Goal: Task Accomplishment & Management: Manage account settings

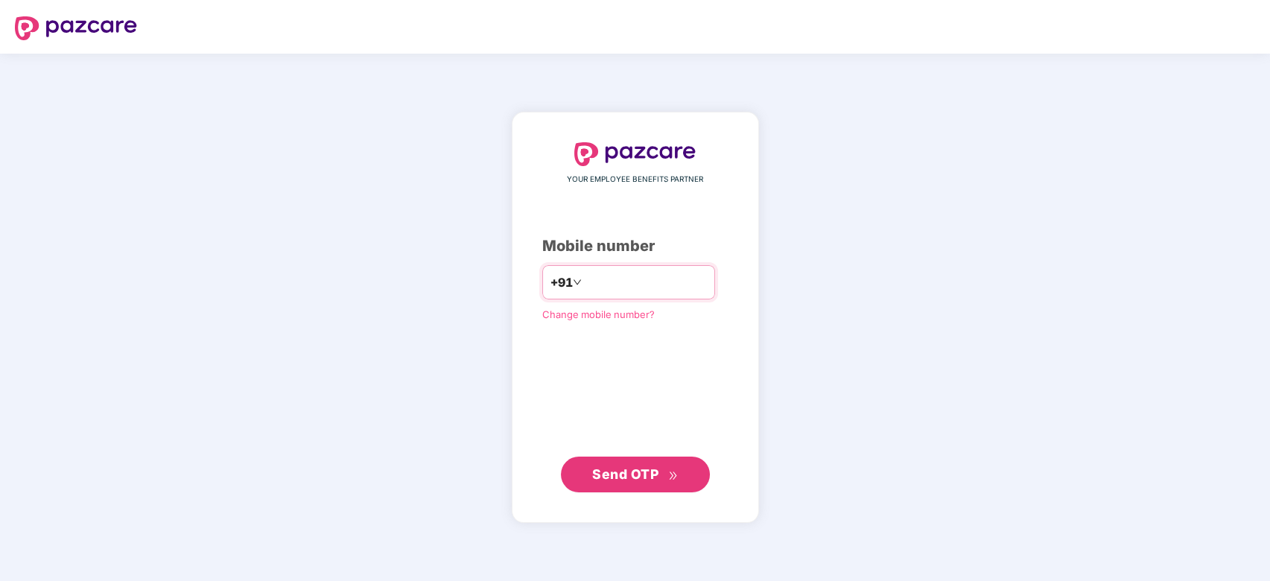
click at [596, 279] on input "number" at bounding box center [646, 282] width 122 height 24
type input "**********"
click at [626, 475] on span "Send OTP" at bounding box center [625, 474] width 66 height 16
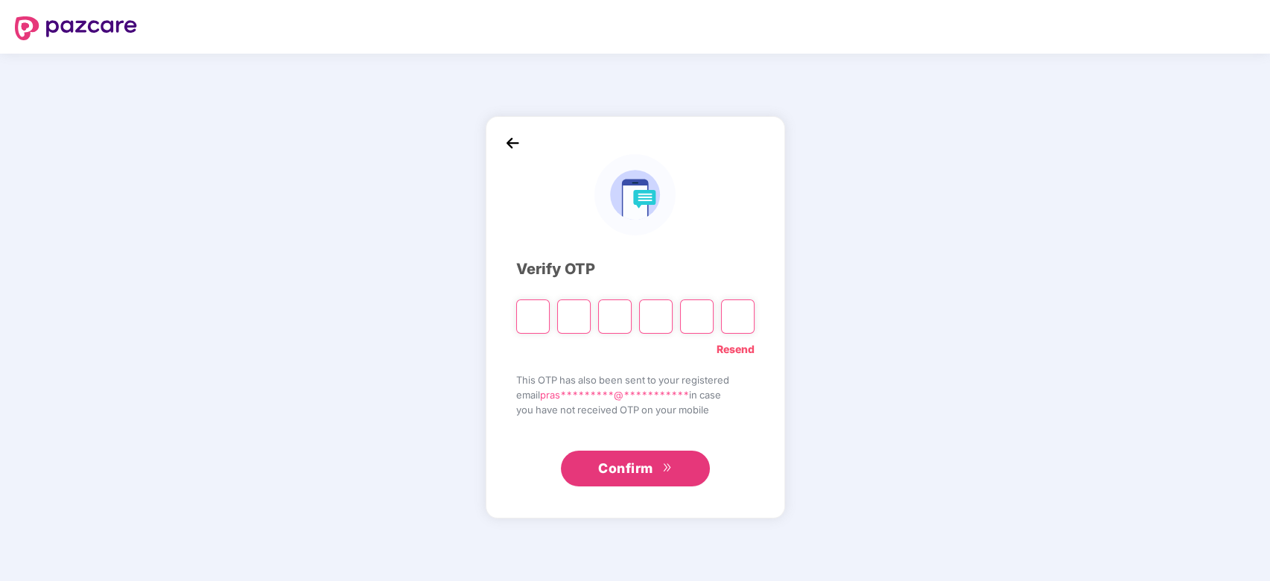
paste input "*"
type input "*"
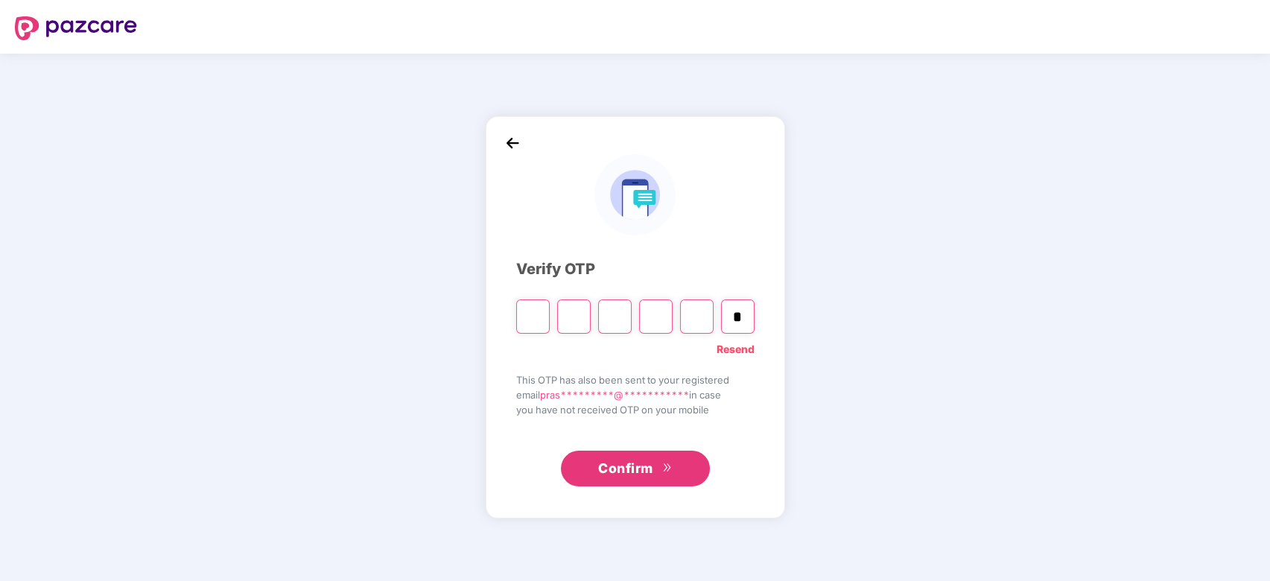
type input "*"
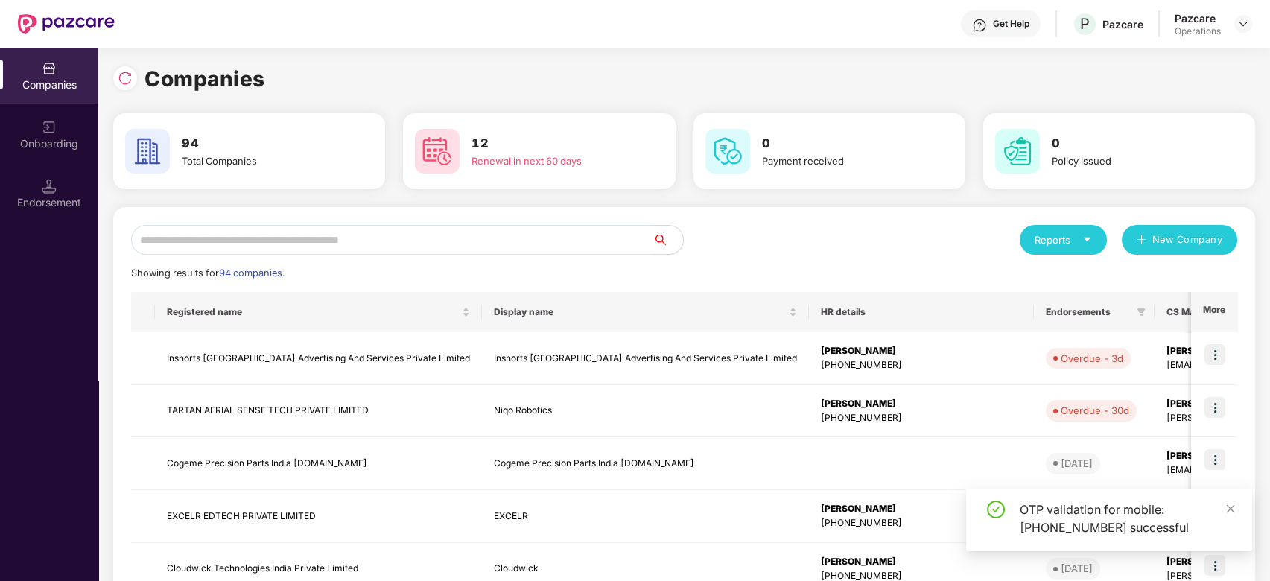
click at [361, 243] on input "text" at bounding box center [392, 240] width 522 height 30
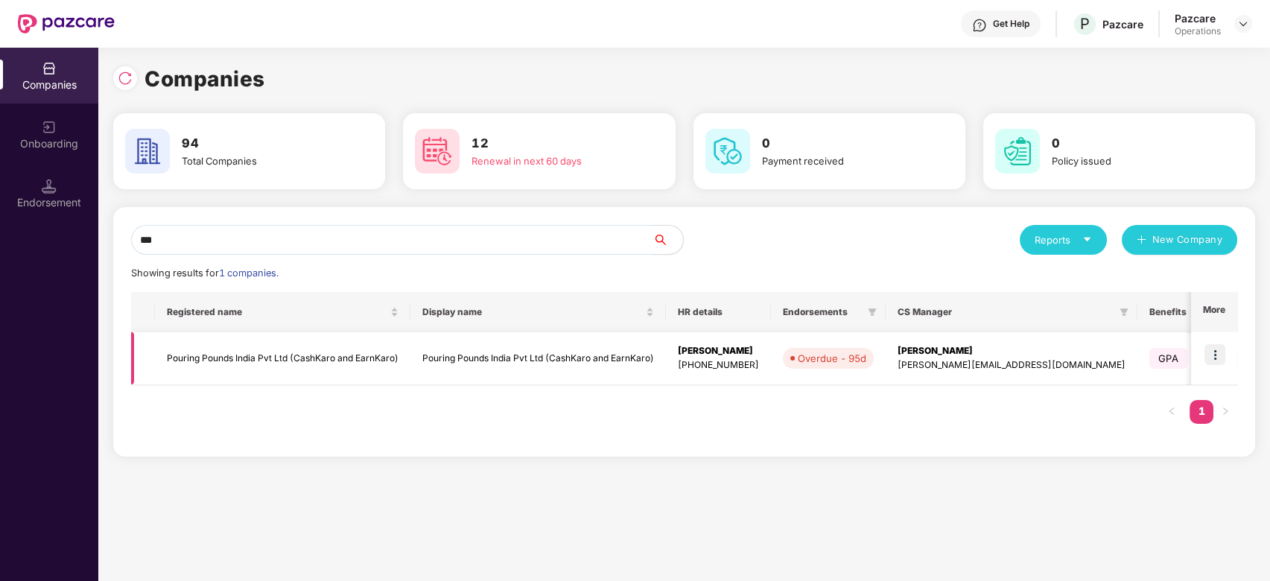
type input "***"
click at [1212, 352] on img at bounding box center [1215, 354] width 21 height 21
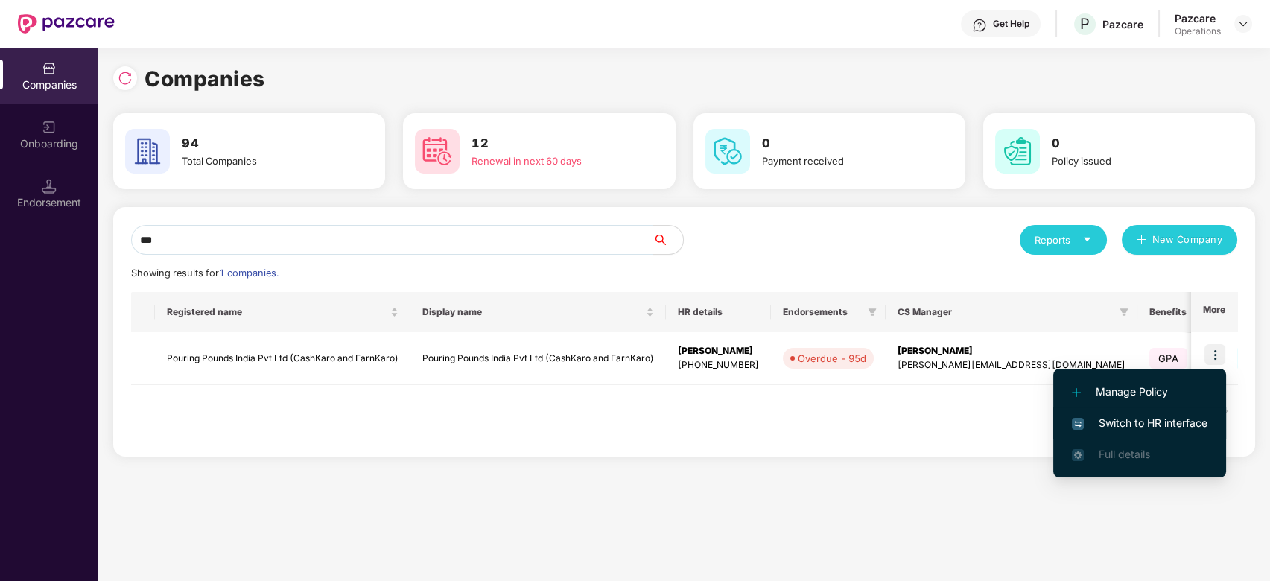
click at [1136, 422] on span "Switch to HR interface" at bounding box center [1140, 423] width 136 height 16
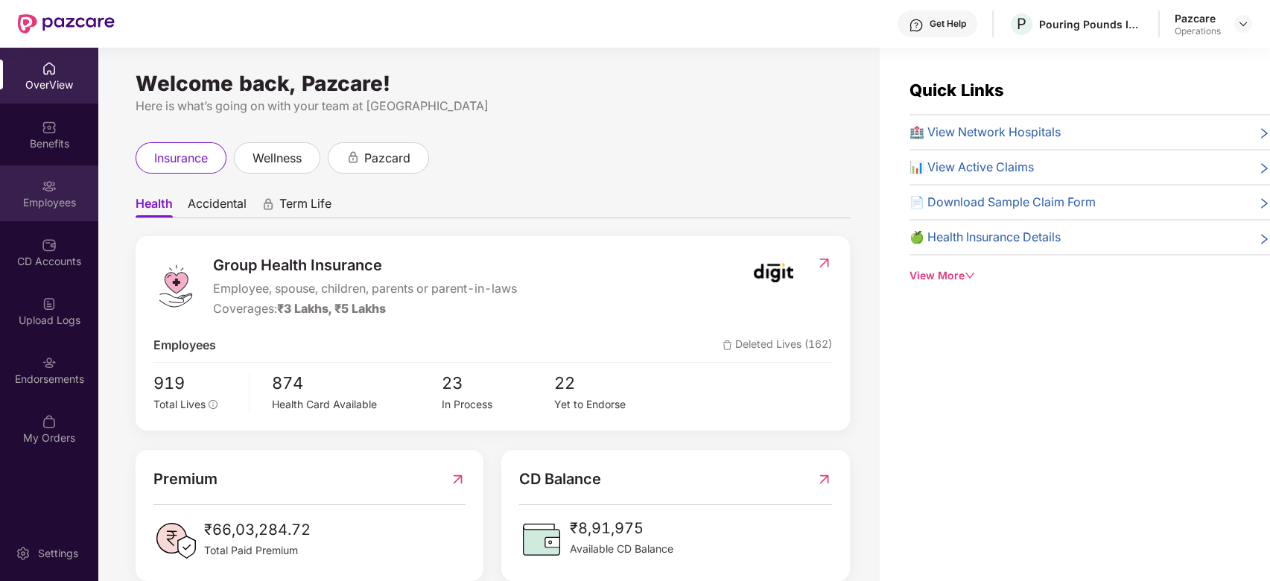
click at [33, 193] on div "Employees" at bounding box center [49, 193] width 98 height 56
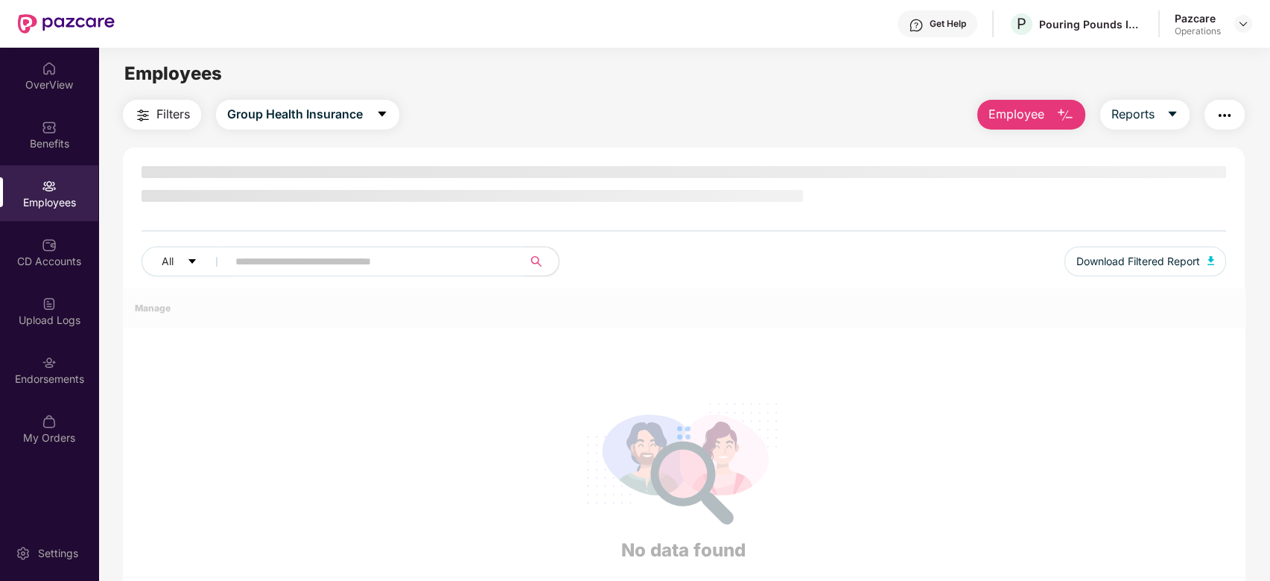
click at [376, 267] on input "text" at bounding box center [368, 261] width 267 height 22
paste input "**********"
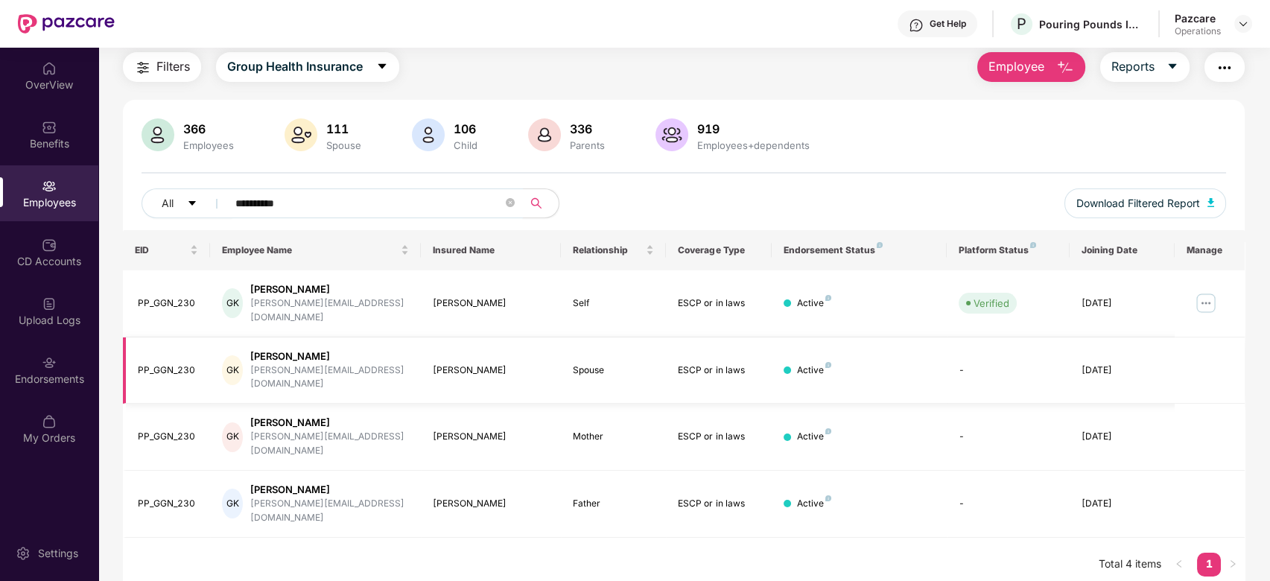
scroll to position [17, 0]
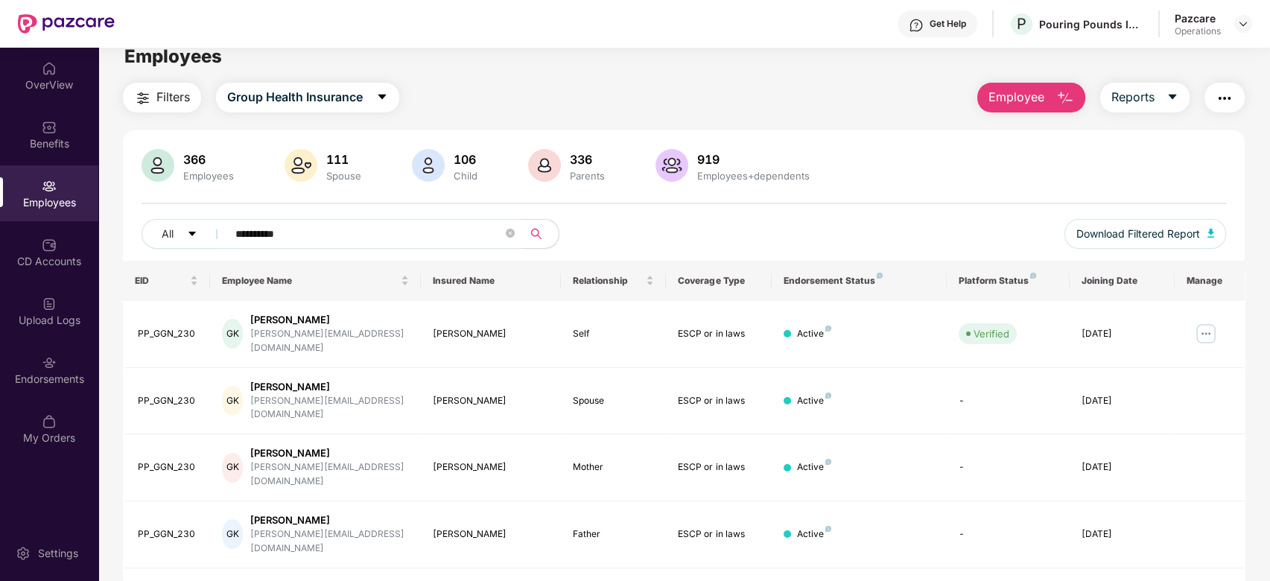
type input "**********"
click at [68, 180] on div "Employees" at bounding box center [49, 193] width 98 height 56
click at [25, 121] on div "Benefits" at bounding box center [49, 135] width 98 height 56
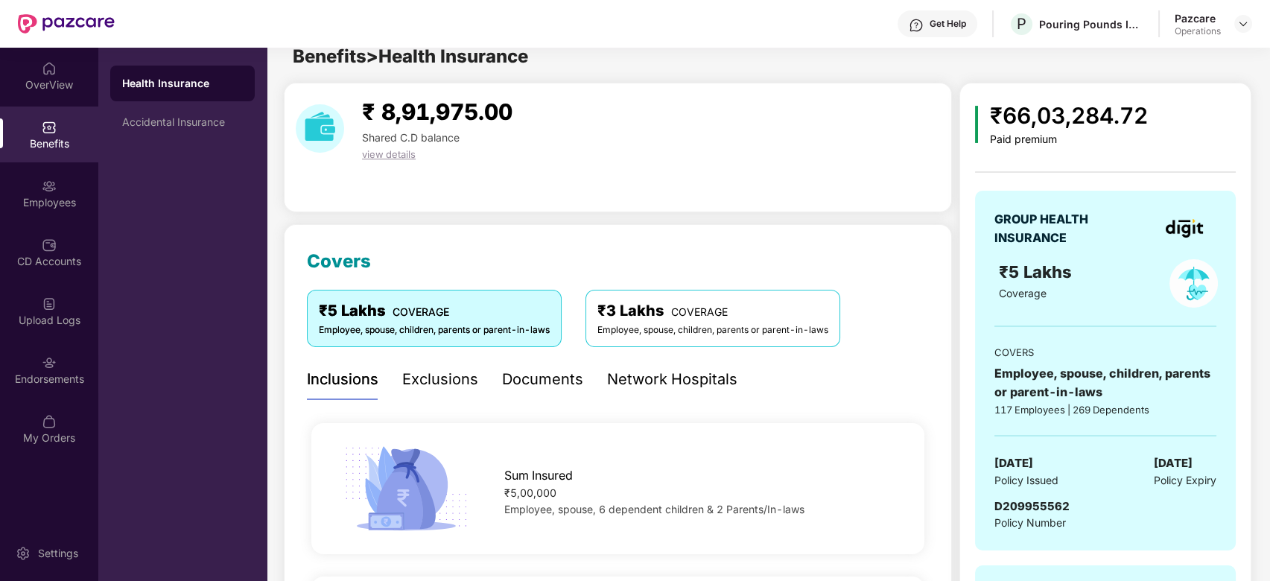
scroll to position [0, 0]
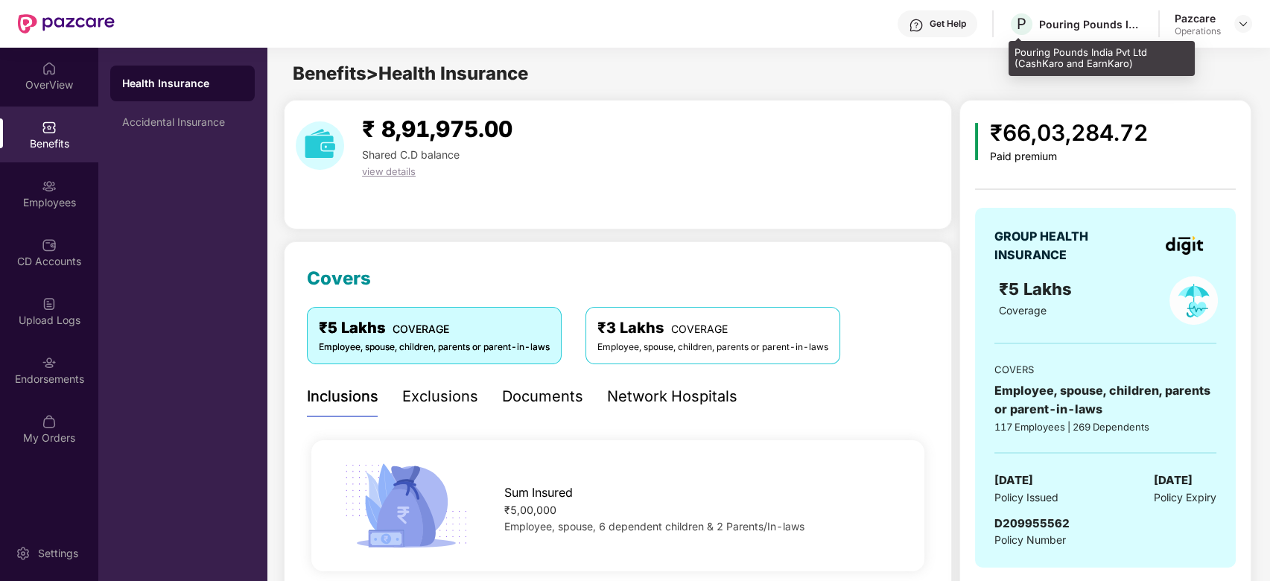
click at [1055, 33] on div "P Pouring Pounds India Pvt Ltd (CashKaro and EarnKaro)" at bounding box center [1076, 24] width 135 height 26
drag, startPoint x: 1013, startPoint y: 54, endPoint x: 1131, endPoint y: 69, distance: 118.7
click at [1131, 69] on div "Pouring Pounds India Pvt Ltd (CashKaro and EarnKaro)" at bounding box center [1102, 58] width 186 height 35
copy div "Pouring Pounds India Pvt Ltd (CashKaro and EarnKaro)"
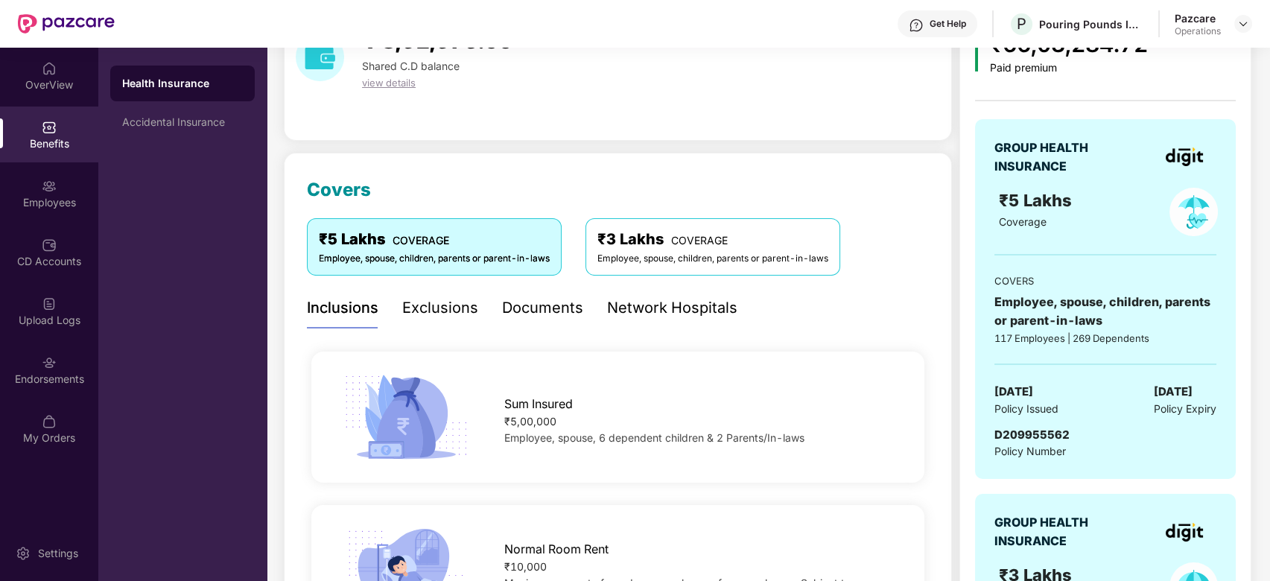
scroll to position [101, 0]
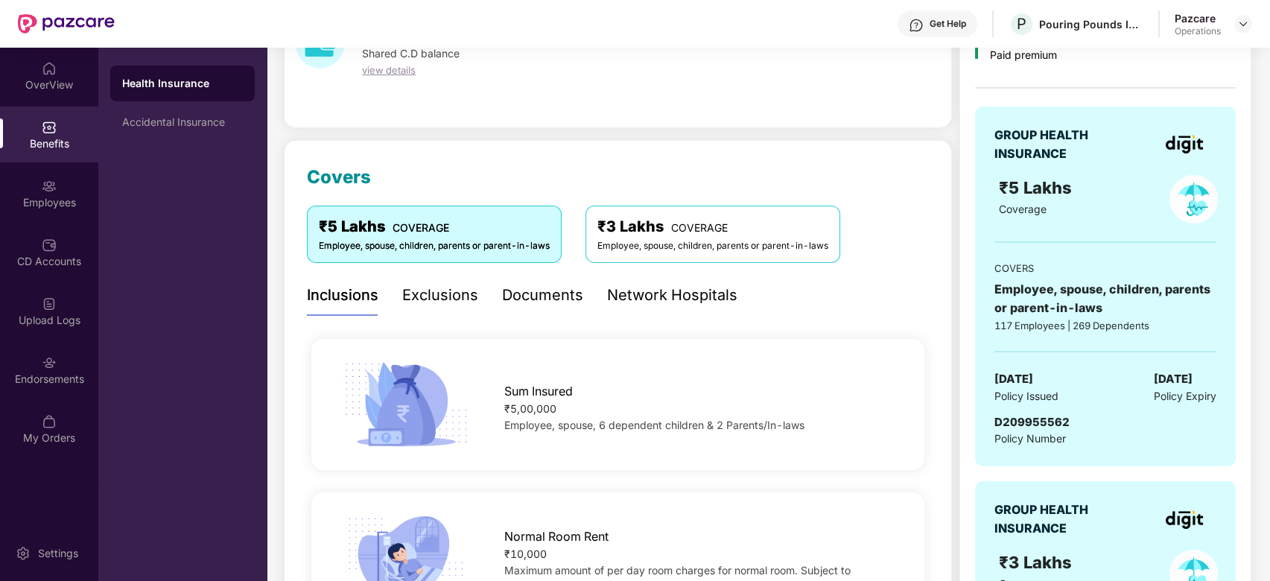
click at [1030, 415] on span "D209955562" at bounding box center [1032, 422] width 75 height 14
copy span "D209955562"
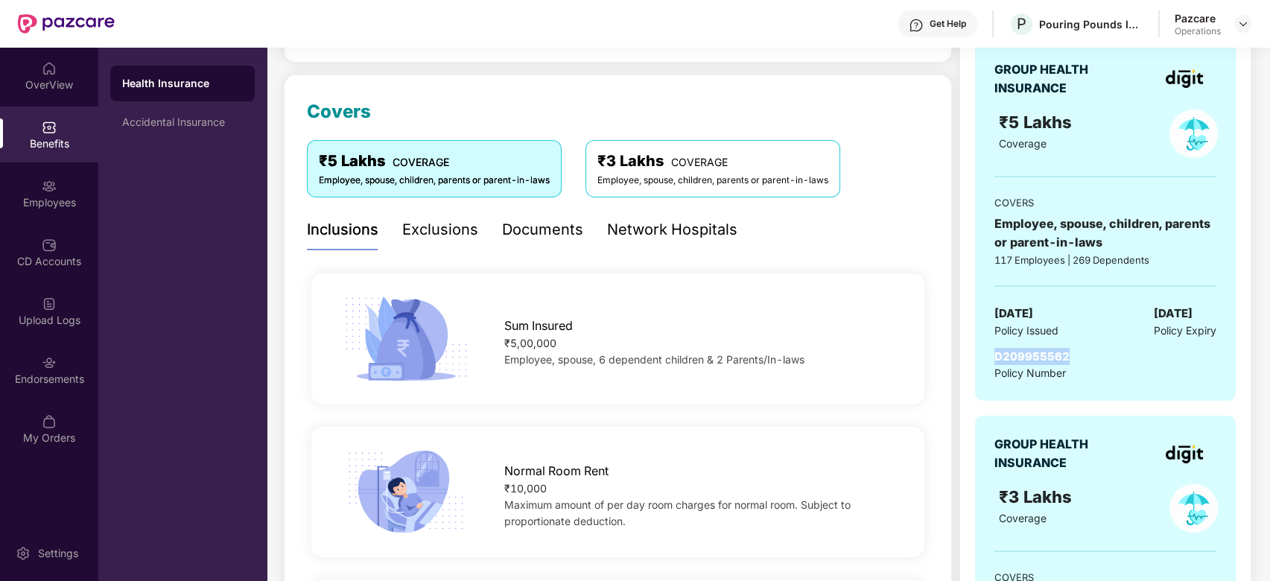
scroll to position [156, 0]
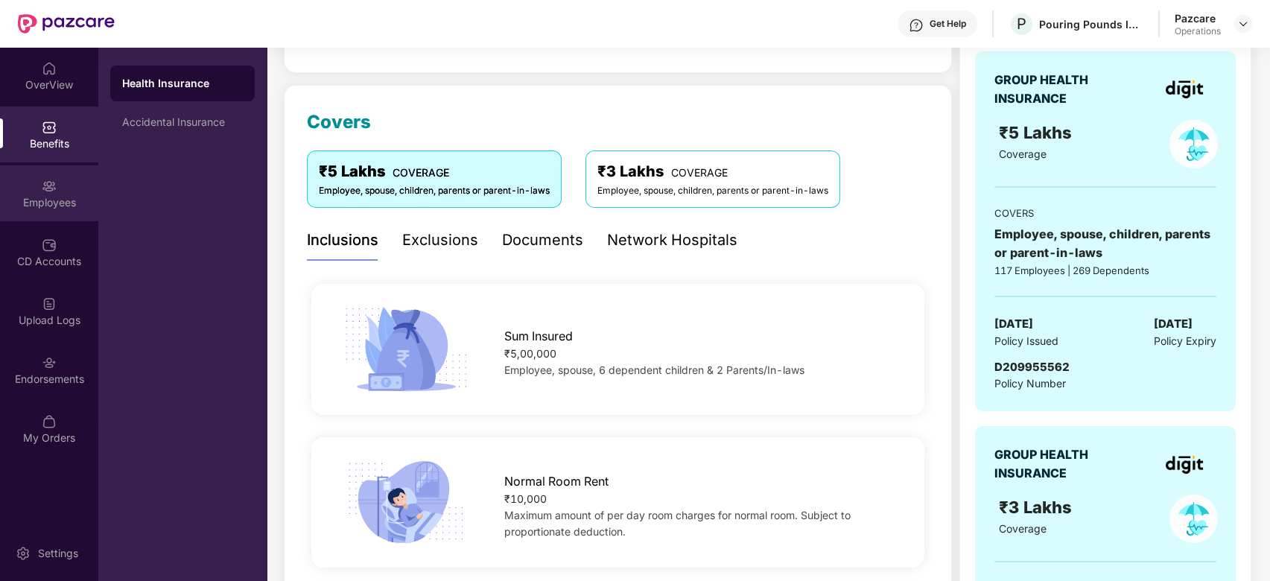
click at [23, 183] on div "Employees" at bounding box center [49, 193] width 98 height 56
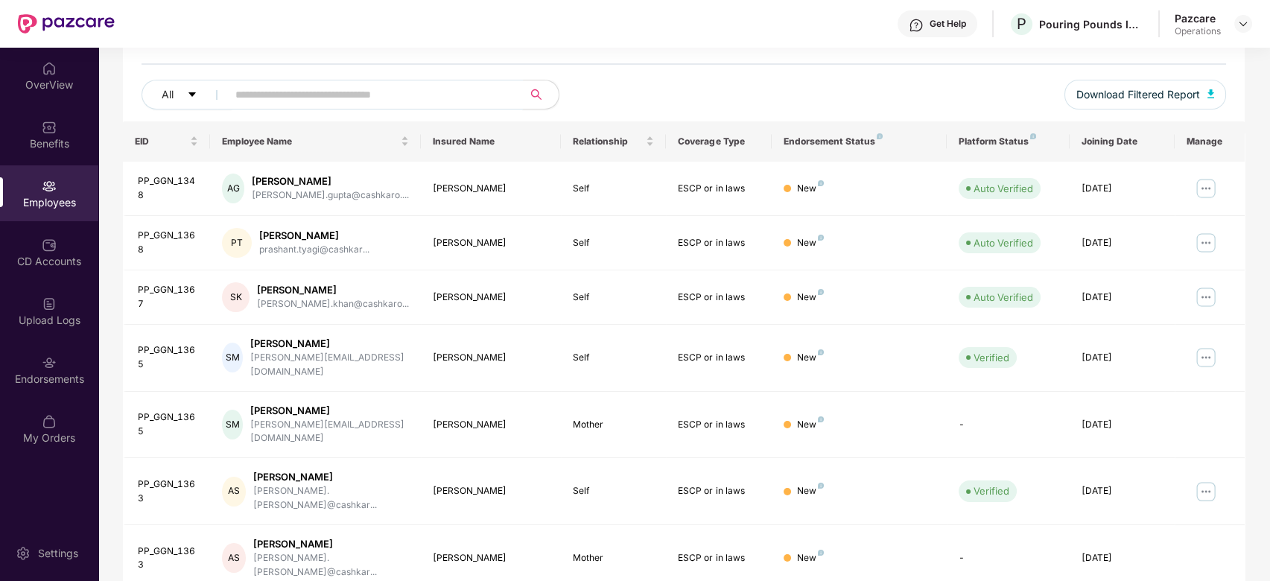
click at [282, 91] on input "text" at bounding box center [368, 94] width 267 height 22
paste input "**********"
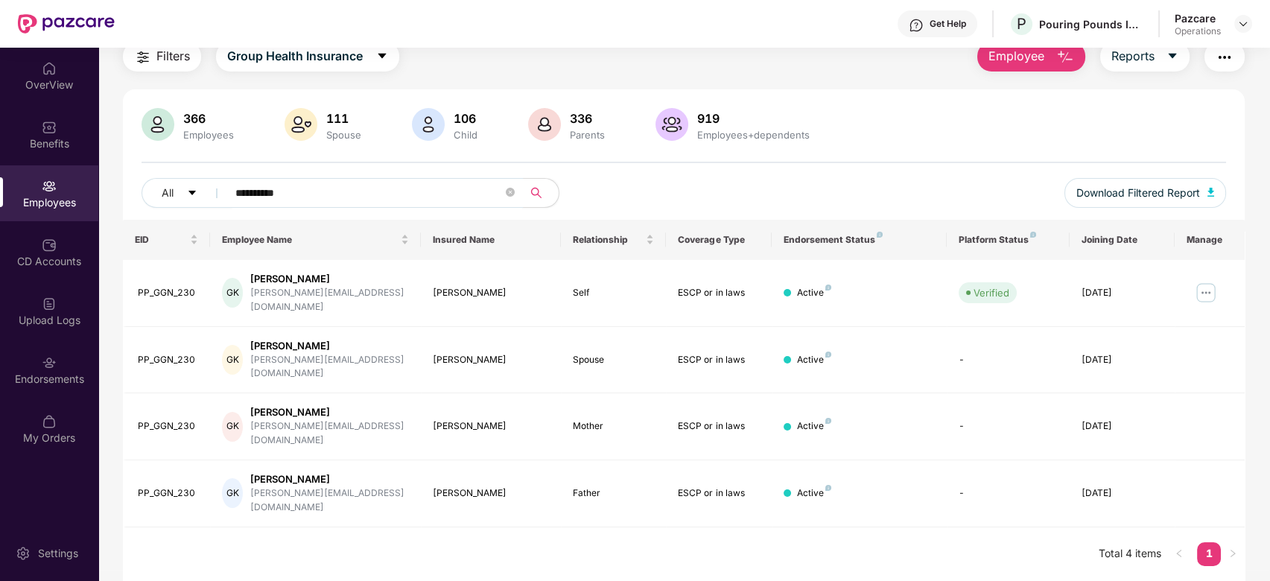
scroll to position [48, 0]
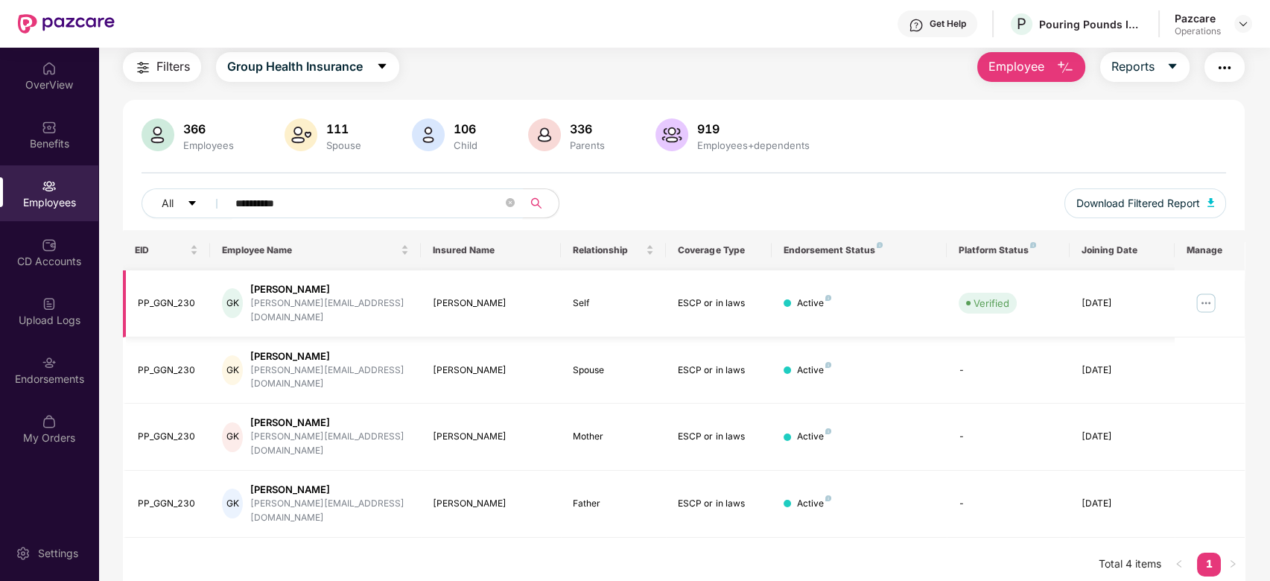
type input "**********"
click at [1203, 297] on img at bounding box center [1206, 303] width 24 height 24
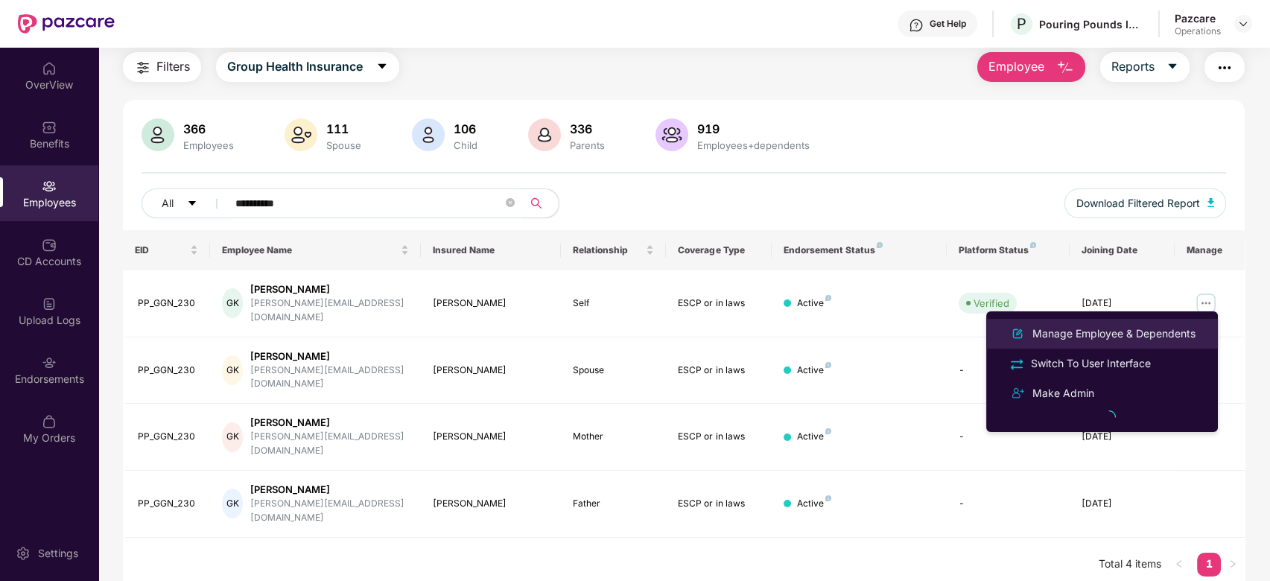
click at [1089, 339] on div "Manage Employee & Dependents" at bounding box center [1114, 334] width 169 height 16
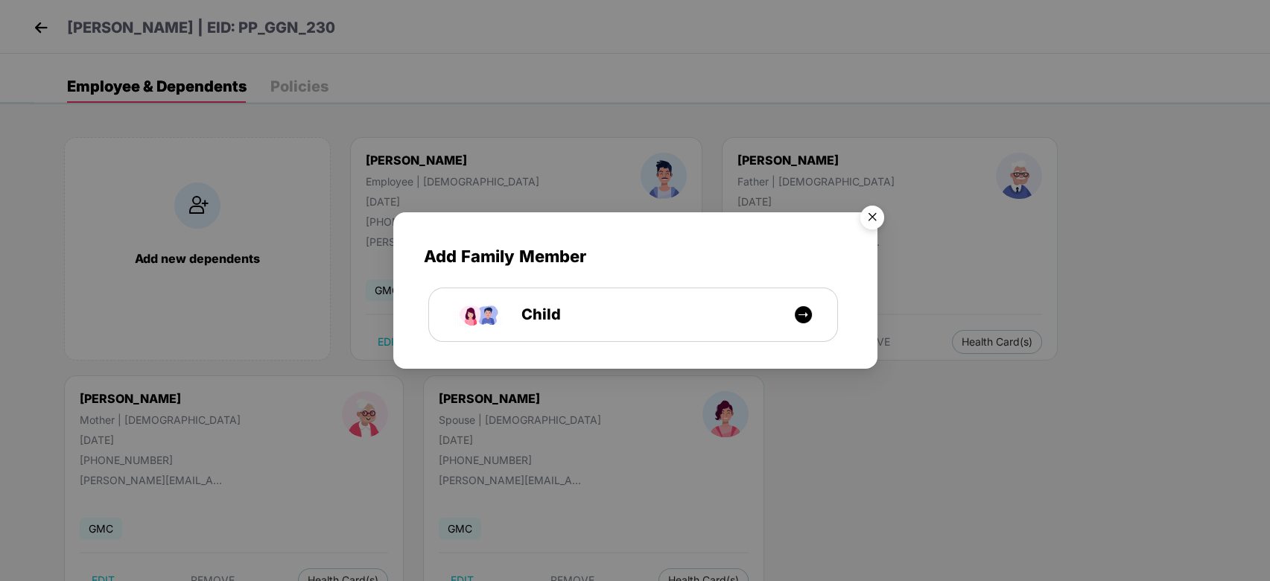
click at [878, 218] on img "Close" at bounding box center [873, 220] width 42 height 42
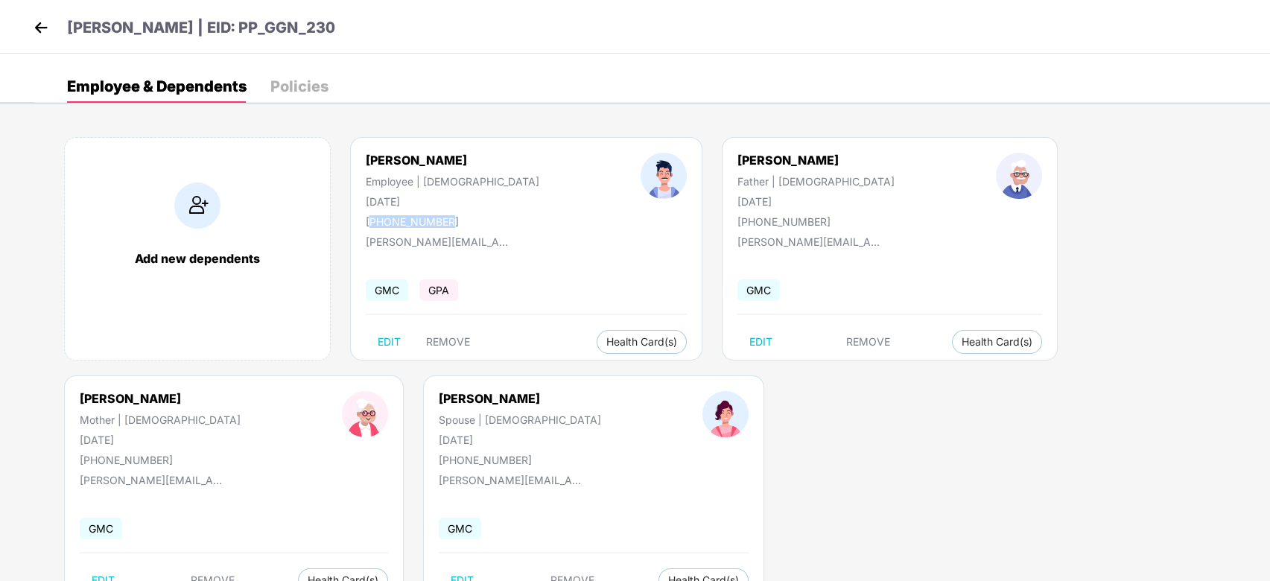
drag, startPoint x: 374, startPoint y: 217, endPoint x: 449, endPoint y: 218, distance: 75.3
click at [449, 218] on div "[PHONE_NUMBER]" at bounding box center [453, 221] width 174 height 13
copy div "918567881236"
drag, startPoint x: 364, startPoint y: 242, endPoint x: 486, endPoint y: 247, distance: 121.6
click at [486, 247] on div "[PERSON_NAME] Employee | [DEMOGRAPHIC_DATA] [DATE] [PHONE_NUMBER] [PERSON_NAME]…" at bounding box center [526, 249] width 352 height 224
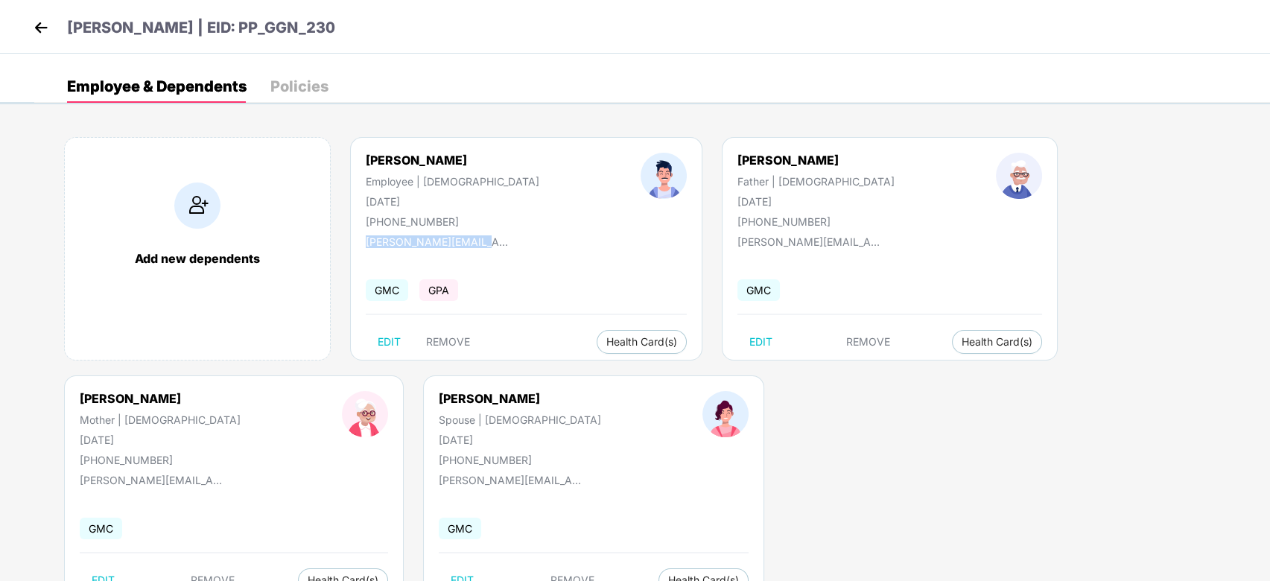
copy div "[PERSON_NAME][EMAIL_ADDRESS][DOMAIN_NAME]"
click at [36, 28] on img at bounding box center [41, 27] width 22 height 22
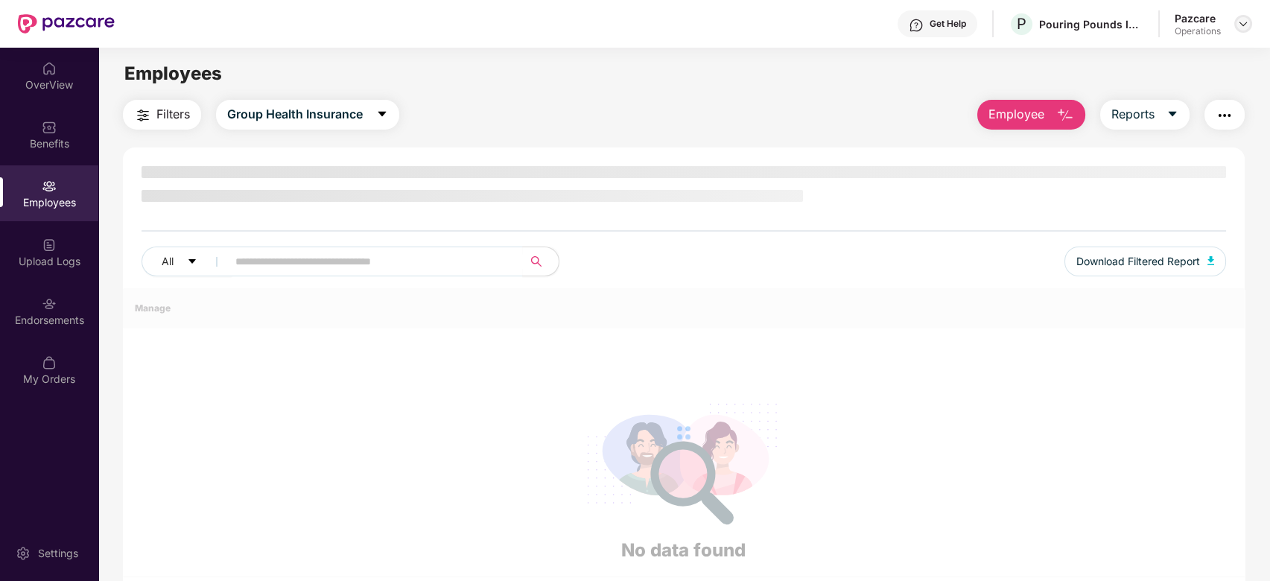
click at [1243, 21] on img at bounding box center [1244, 24] width 12 height 12
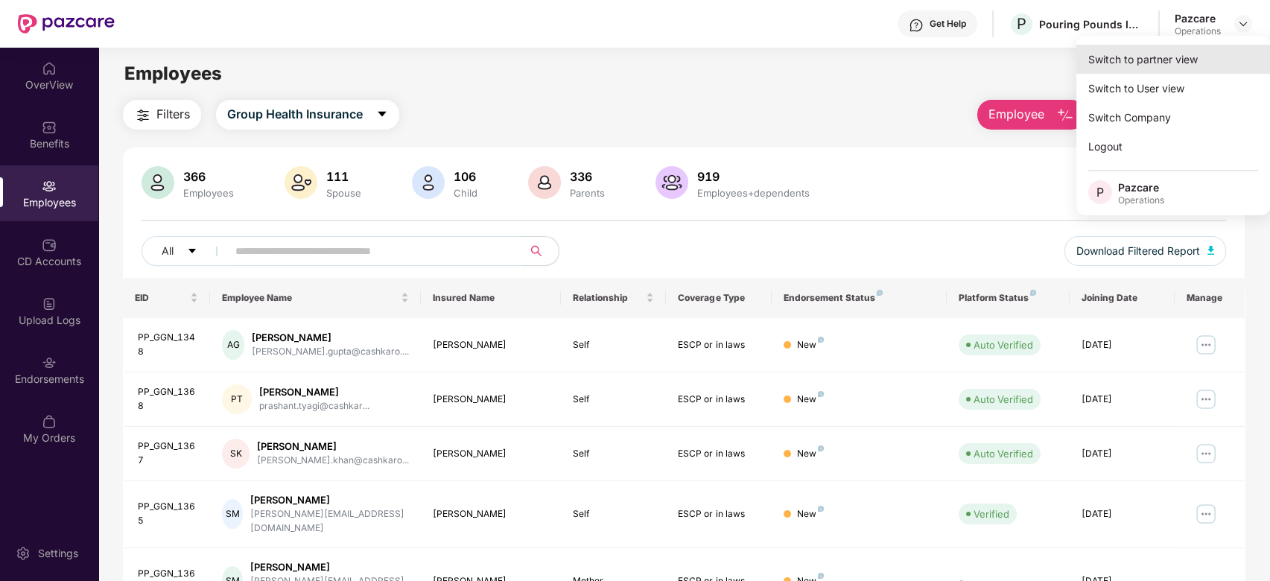
click at [1155, 57] on div "Switch to partner view" at bounding box center [1174, 59] width 194 height 29
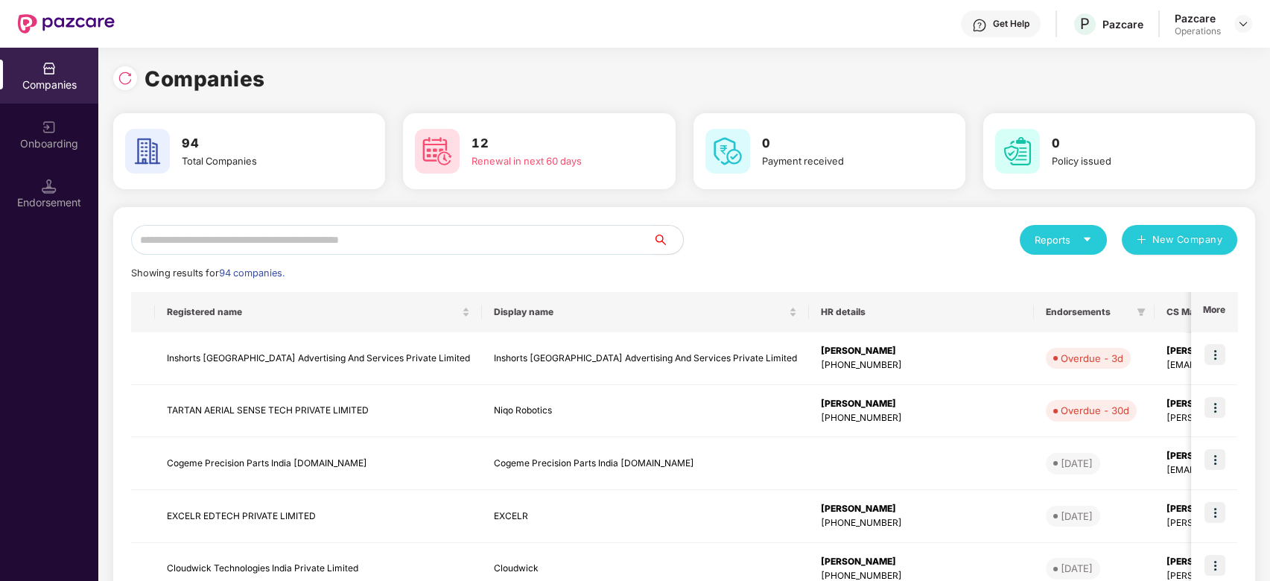
click at [588, 238] on input "text" at bounding box center [392, 240] width 522 height 30
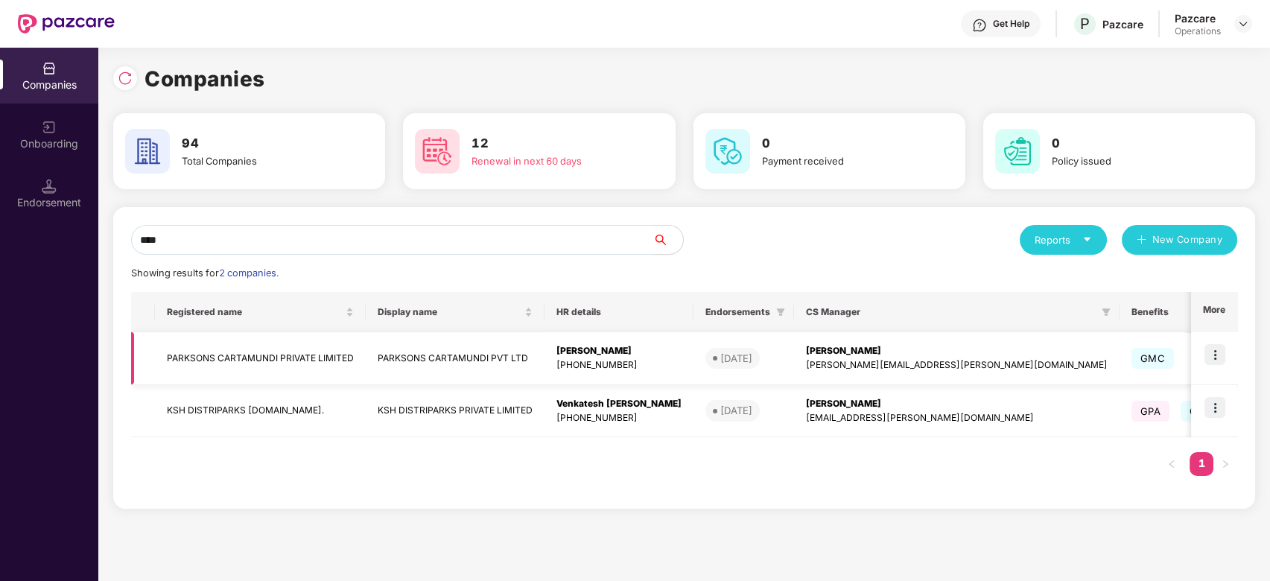
type input "****"
click at [1227, 349] on td at bounding box center [1214, 358] width 46 height 53
click at [1219, 354] on img at bounding box center [1215, 354] width 21 height 21
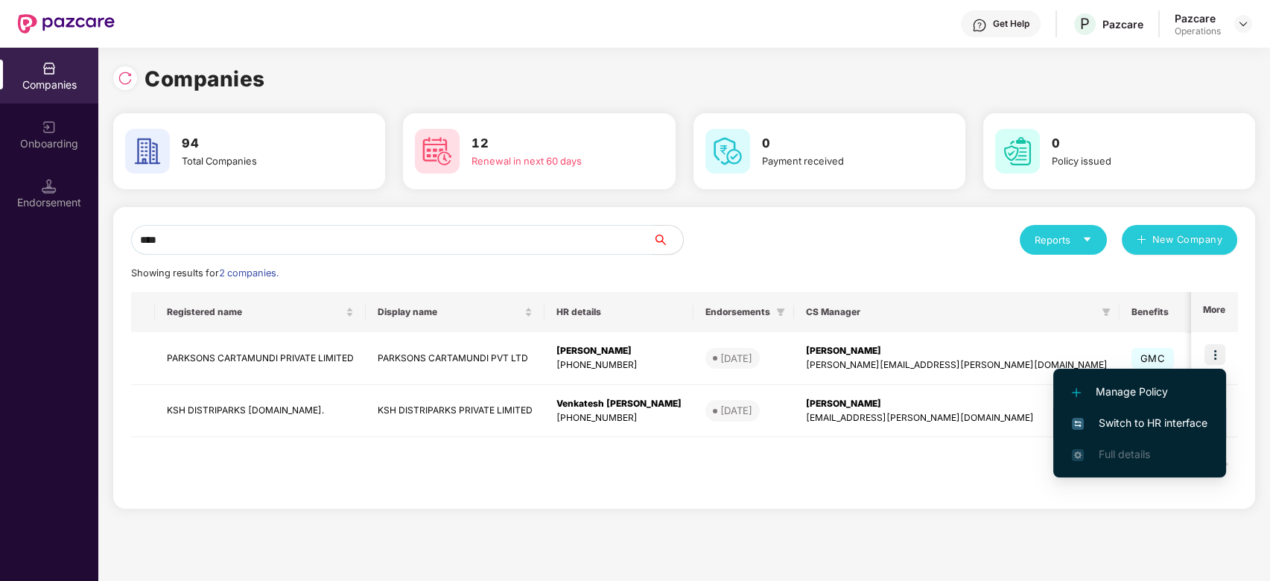
click at [1120, 420] on span "Switch to HR interface" at bounding box center [1140, 423] width 136 height 16
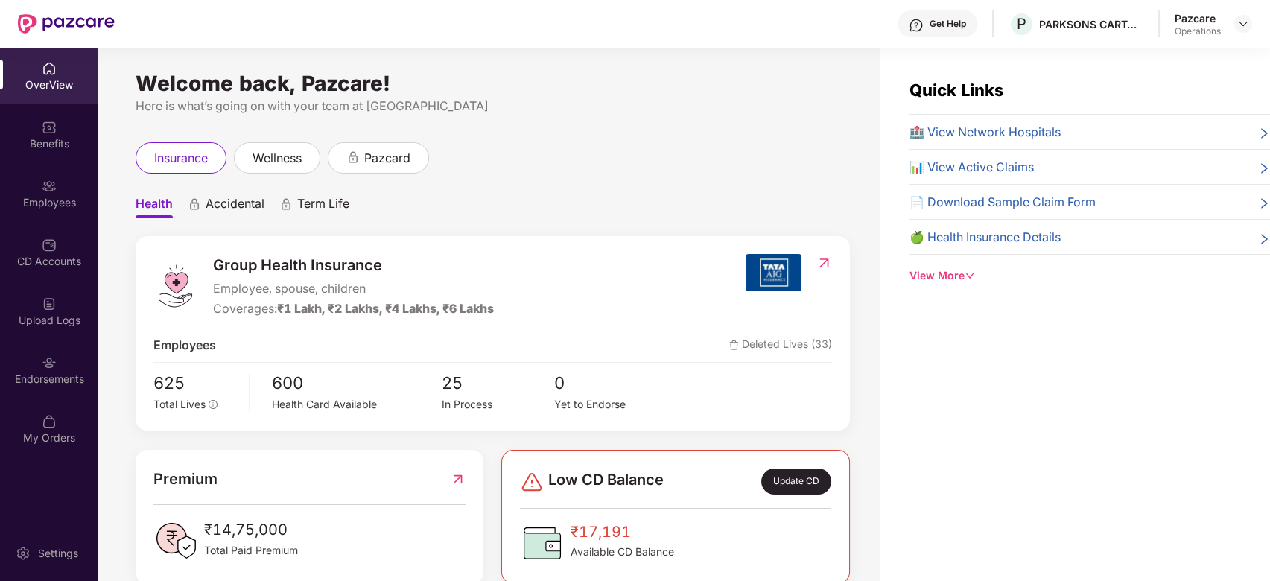
click at [32, 309] on div "Upload Logs" at bounding box center [49, 311] width 98 height 56
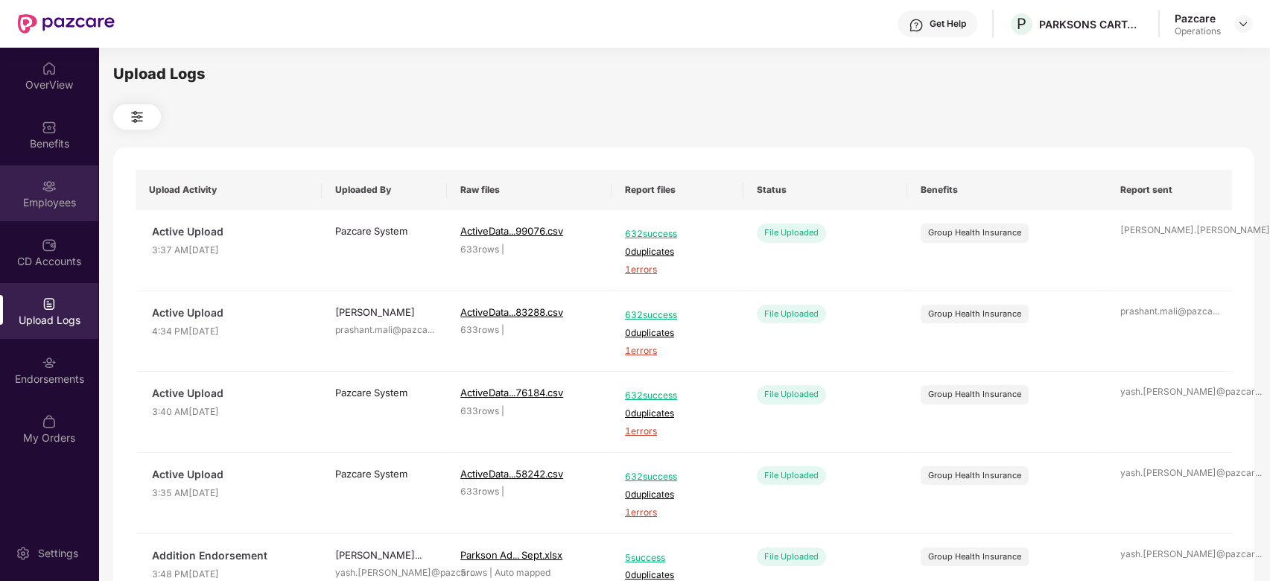
click at [44, 183] on img at bounding box center [49, 186] width 15 height 15
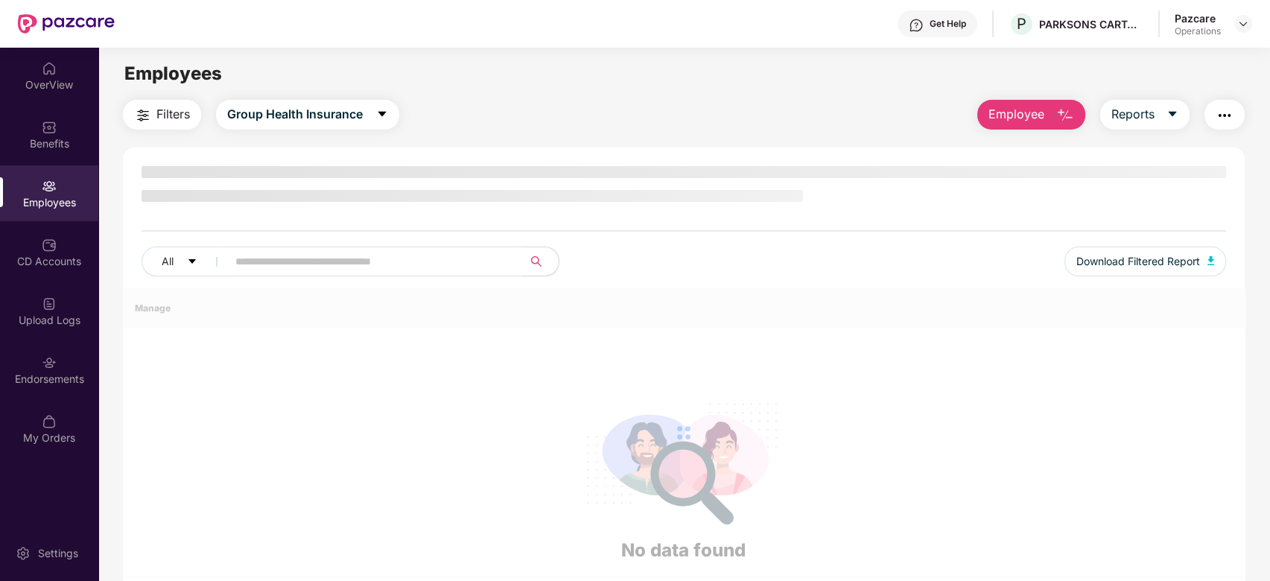
click at [155, 113] on button "Filters" at bounding box center [162, 115] width 78 height 30
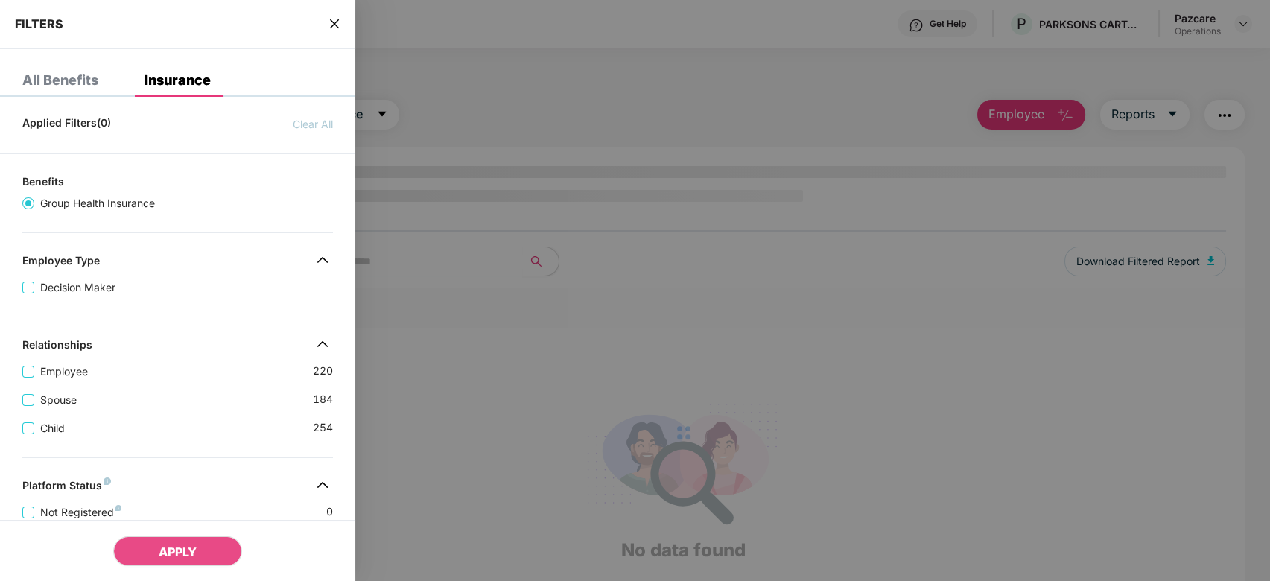
scroll to position [371, 0]
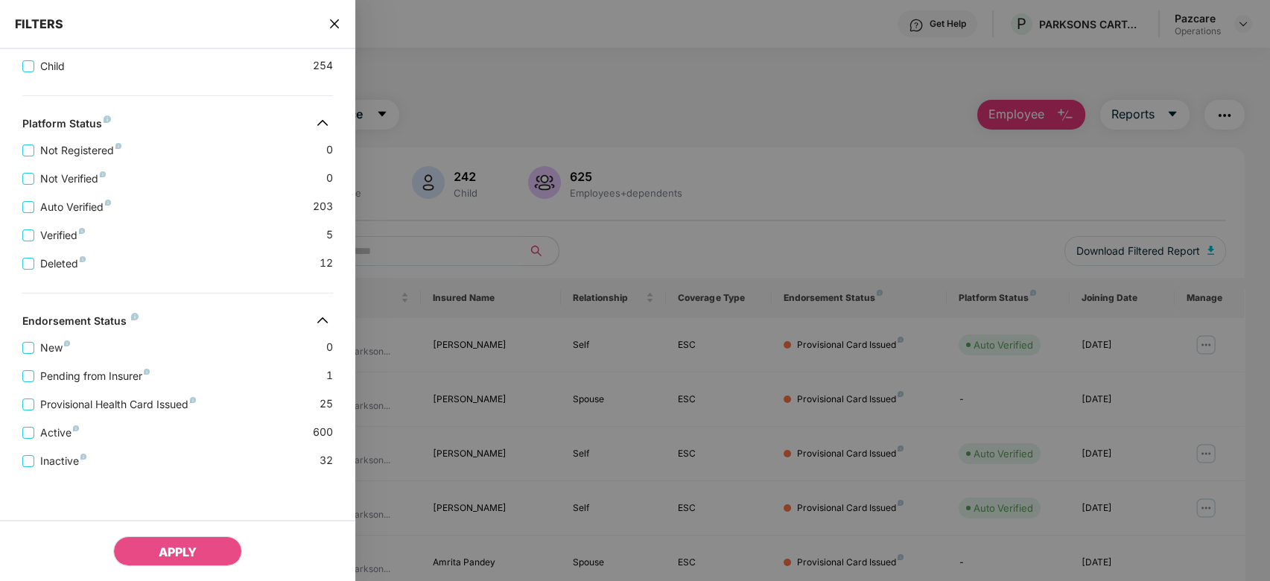
click at [336, 28] on icon "close" at bounding box center [335, 24] width 12 height 12
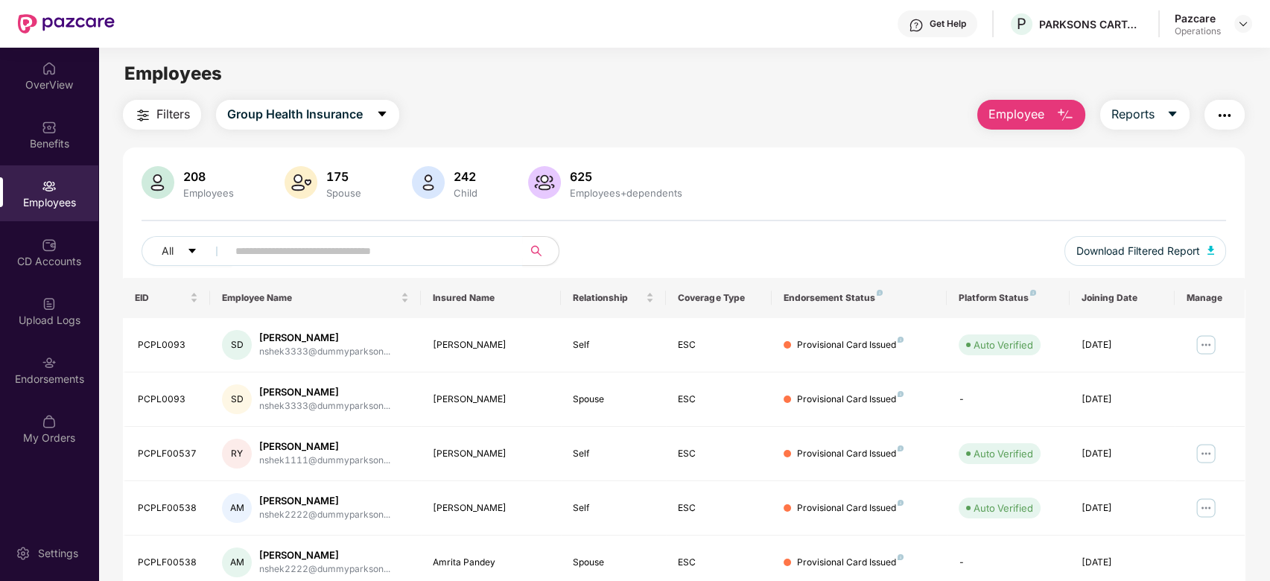
click at [1222, 128] on button "button" at bounding box center [1225, 115] width 40 height 30
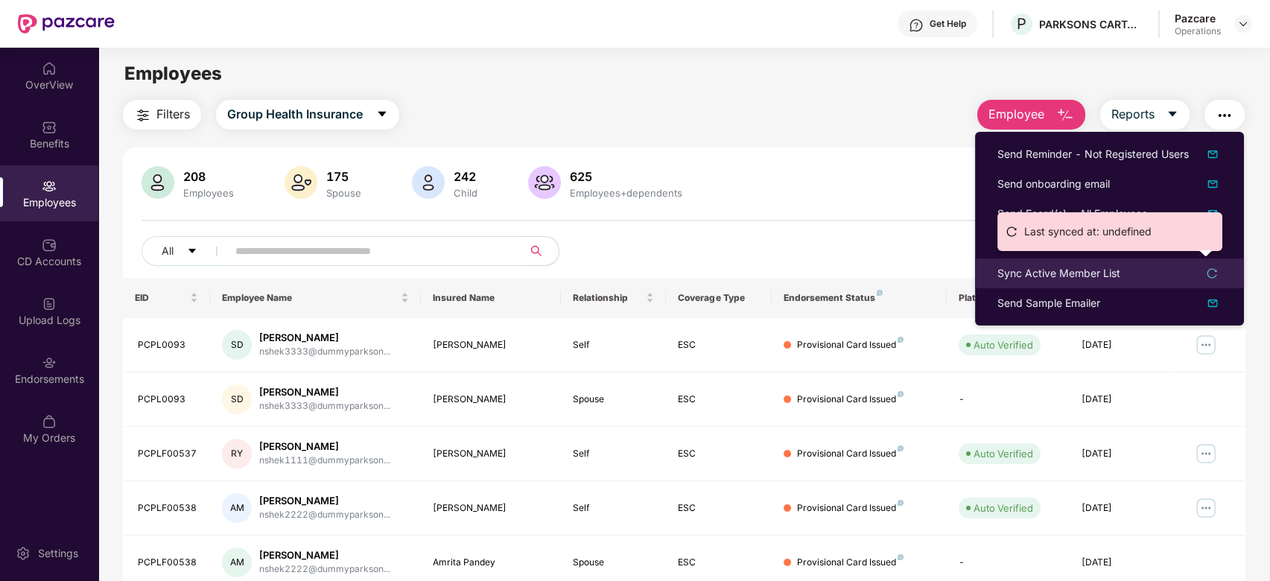
click at [1056, 270] on div "Sync Active Member List" at bounding box center [1059, 273] width 123 height 16
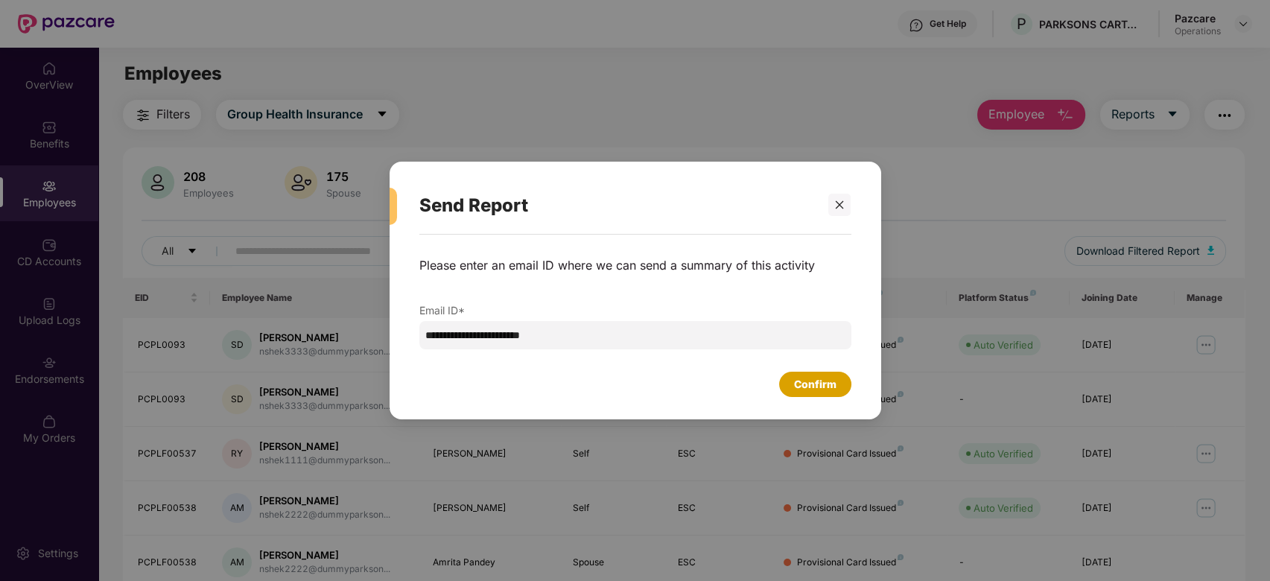
click at [840, 376] on div "Confirm" at bounding box center [815, 384] width 72 height 25
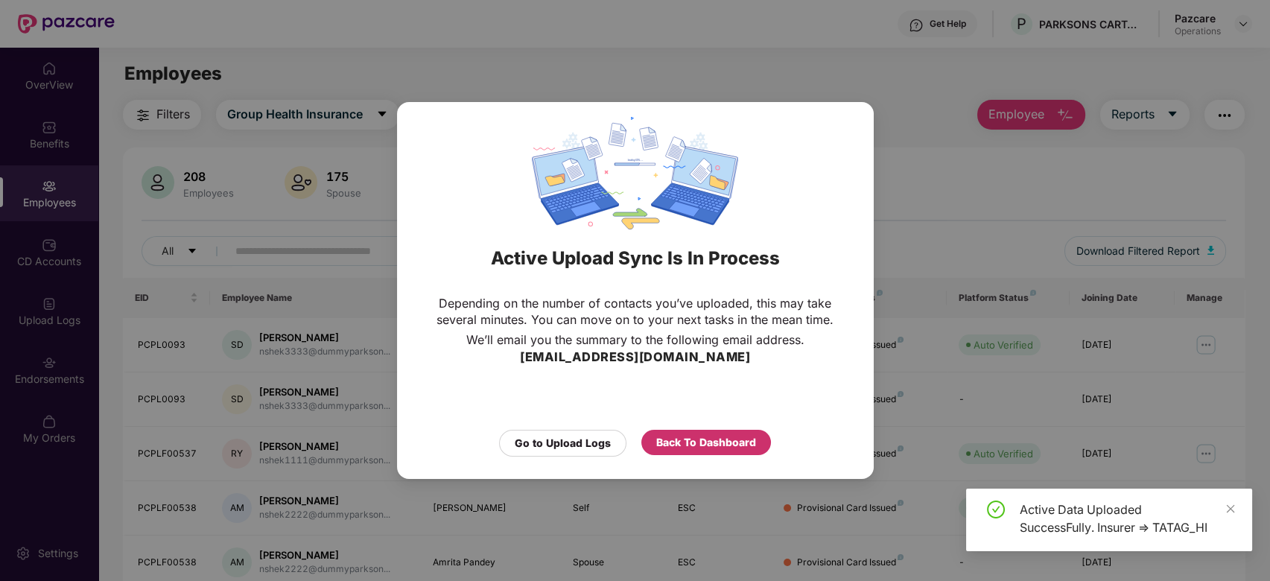
click at [712, 446] on div "Back To Dashboard" at bounding box center [706, 442] width 100 height 16
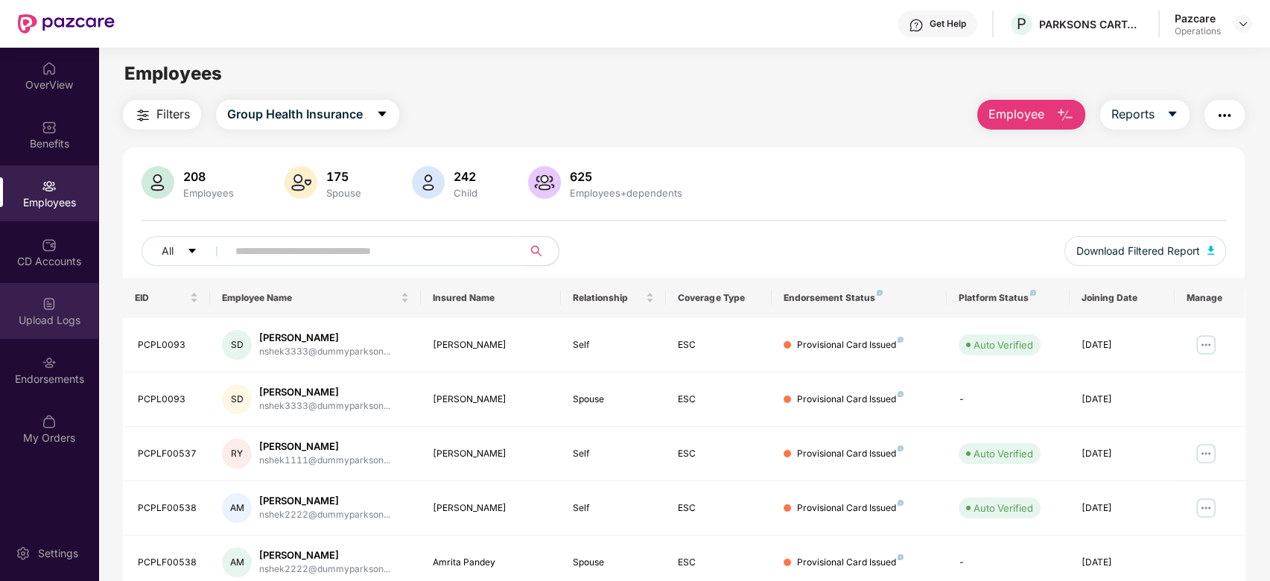
click at [34, 303] on div "Upload Logs" at bounding box center [49, 311] width 98 height 56
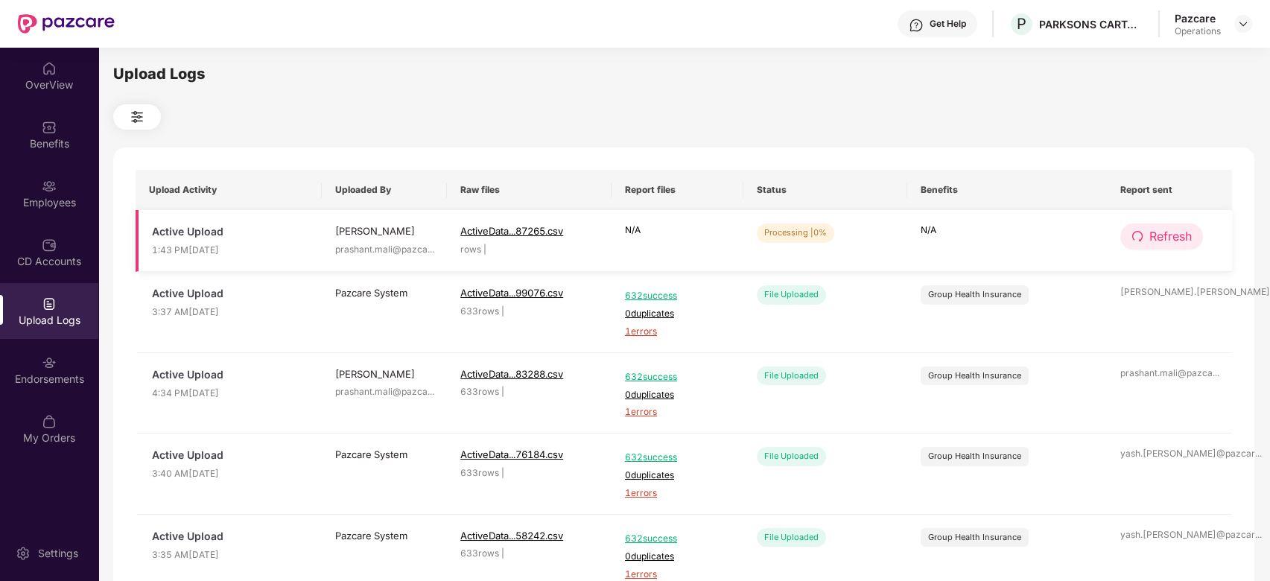
click at [1167, 235] on span "Refresh" at bounding box center [1171, 236] width 42 height 19
click at [1156, 244] on span "Refresh" at bounding box center [1171, 236] width 42 height 19
click at [1177, 240] on span "Refresh" at bounding box center [1171, 236] width 42 height 19
click at [1235, 29] on div at bounding box center [1244, 24] width 18 height 18
click at [1252, 22] on header "Get Help P PARKSONS CARTAMUNDI PVT LTD Pazcare Operations" at bounding box center [635, 24] width 1270 height 48
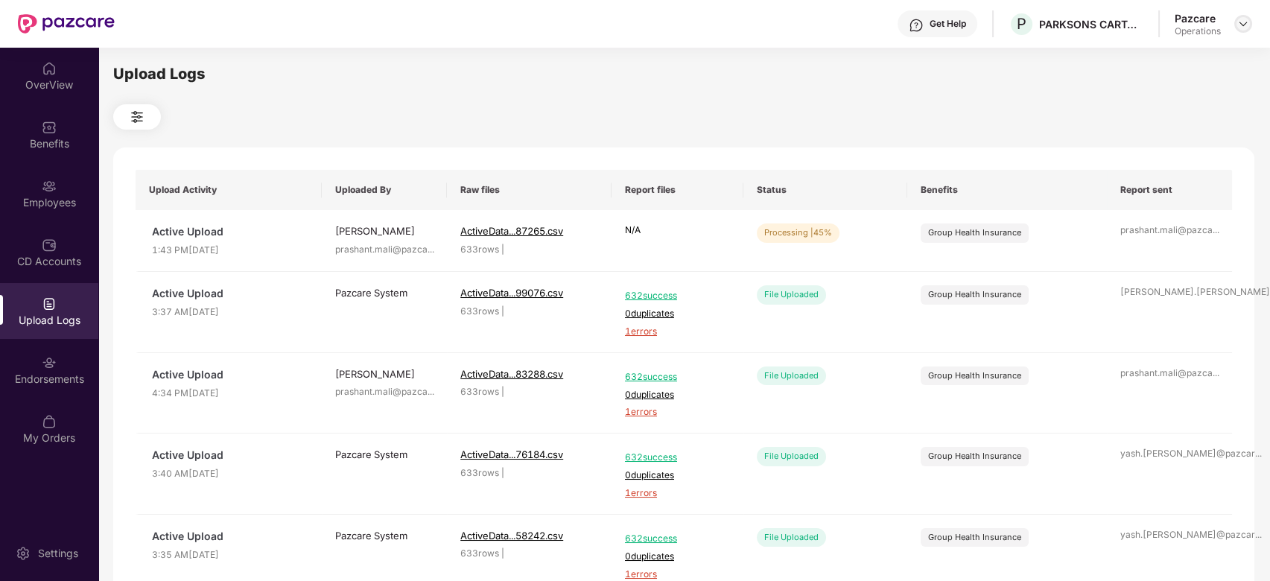
click at [1243, 25] on img at bounding box center [1244, 24] width 12 height 12
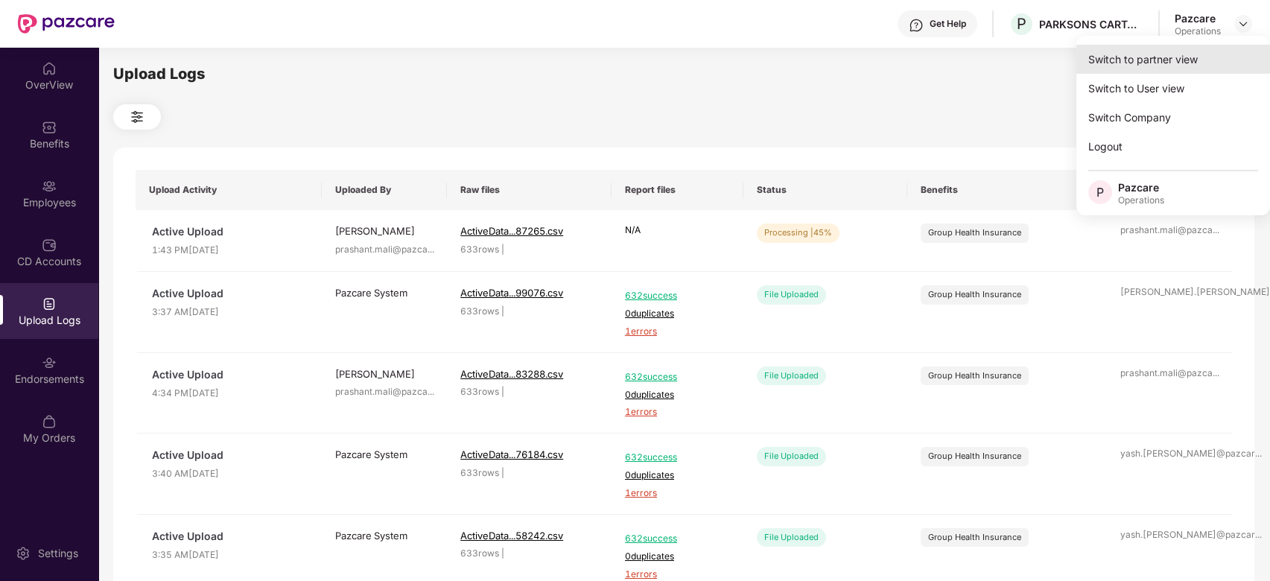
click at [1156, 66] on div "Switch to partner view" at bounding box center [1174, 59] width 194 height 29
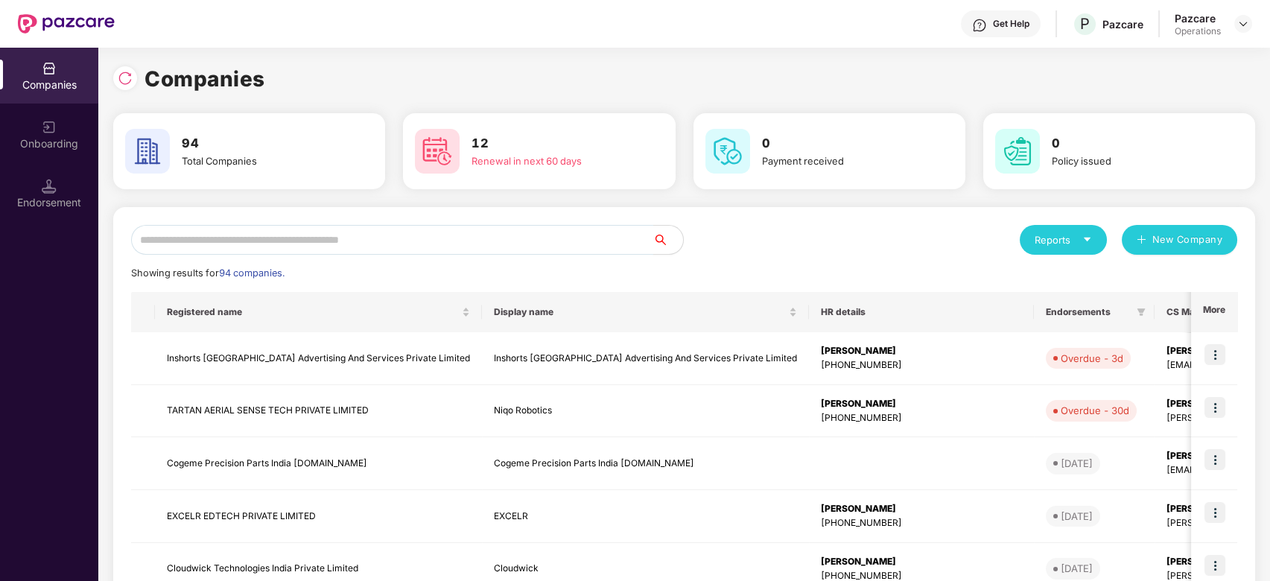
click at [550, 235] on input "text" at bounding box center [392, 240] width 522 height 30
type input "*"
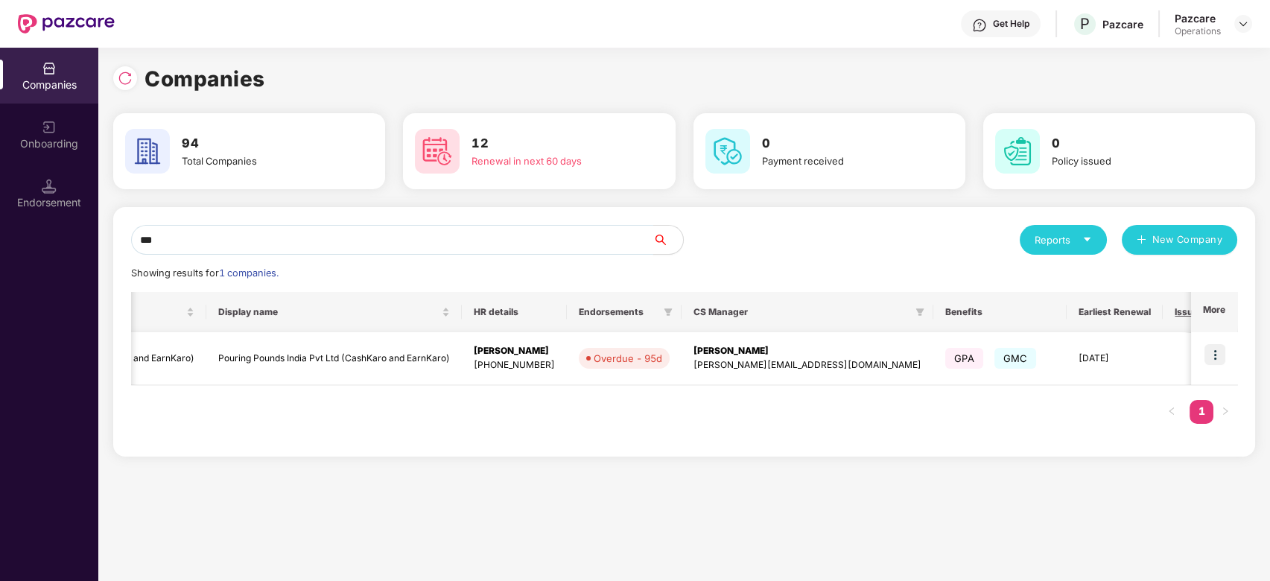
scroll to position [0, 218]
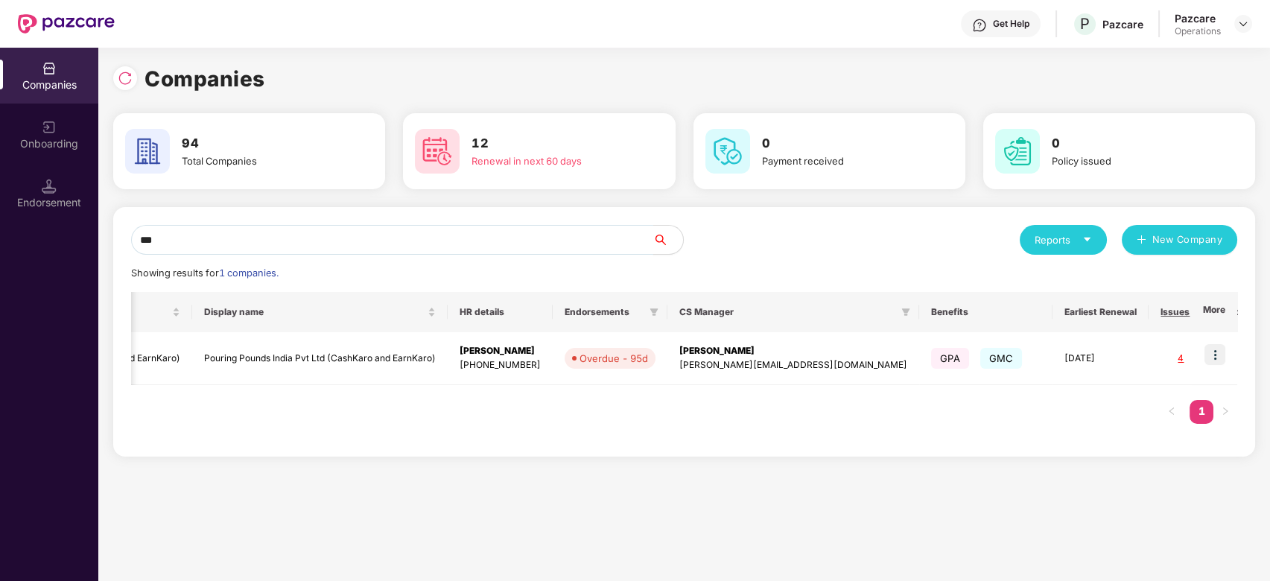
click at [590, 236] on input "***" at bounding box center [392, 240] width 522 height 30
type input "*"
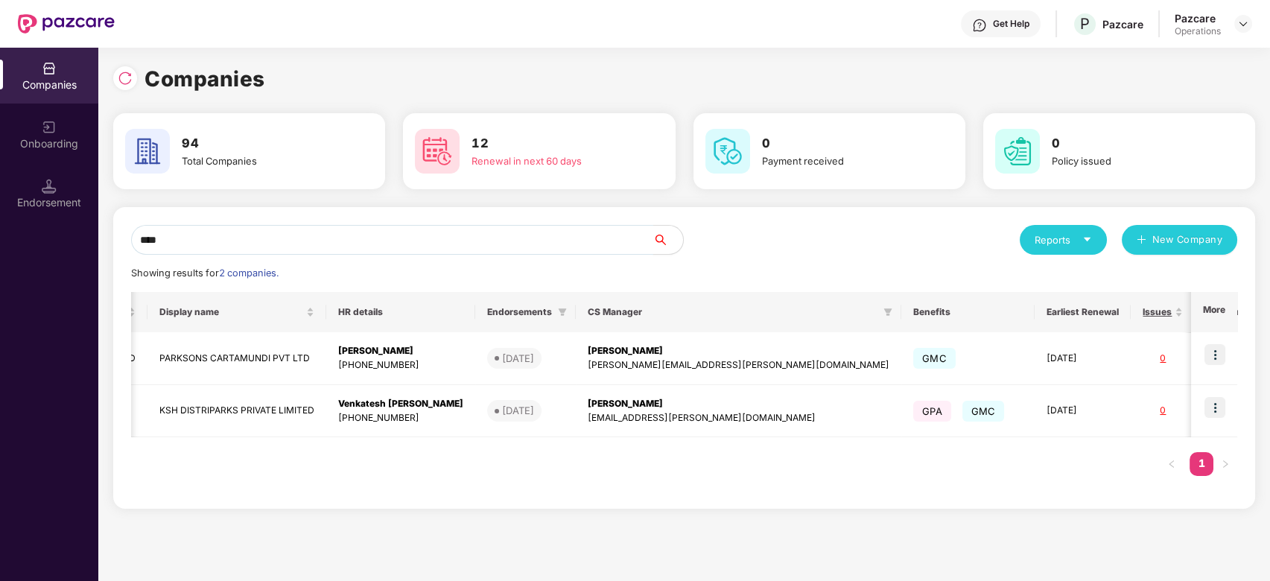
scroll to position [0, 138]
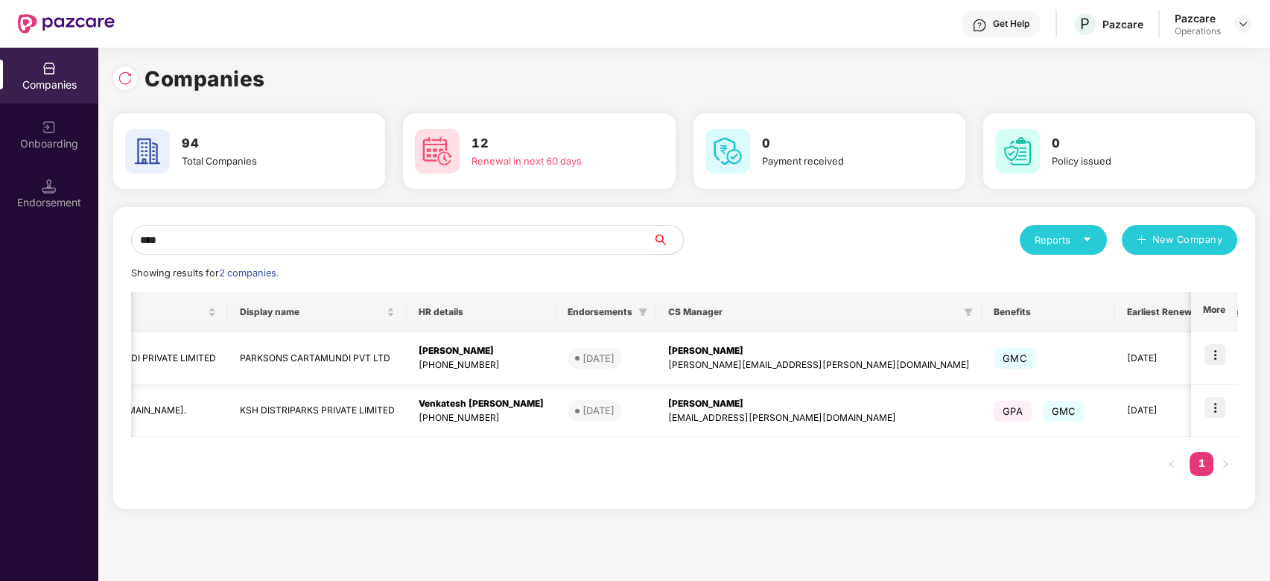
type input "****"
click at [1215, 355] on img at bounding box center [1215, 354] width 21 height 21
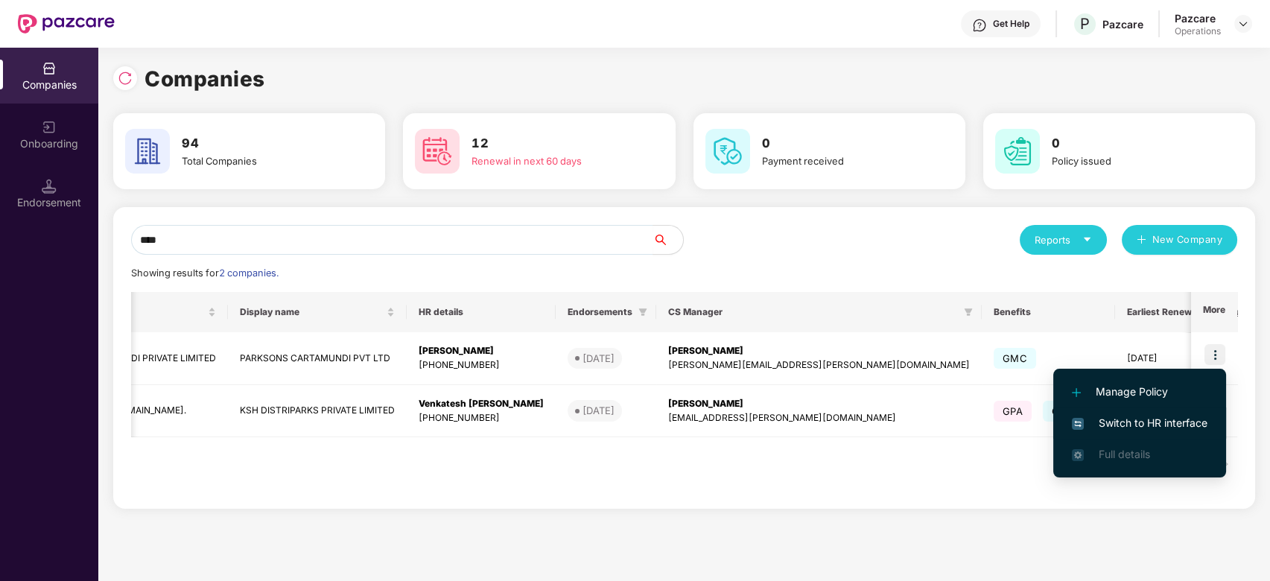
click at [1140, 425] on span "Switch to HR interface" at bounding box center [1140, 423] width 136 height 16
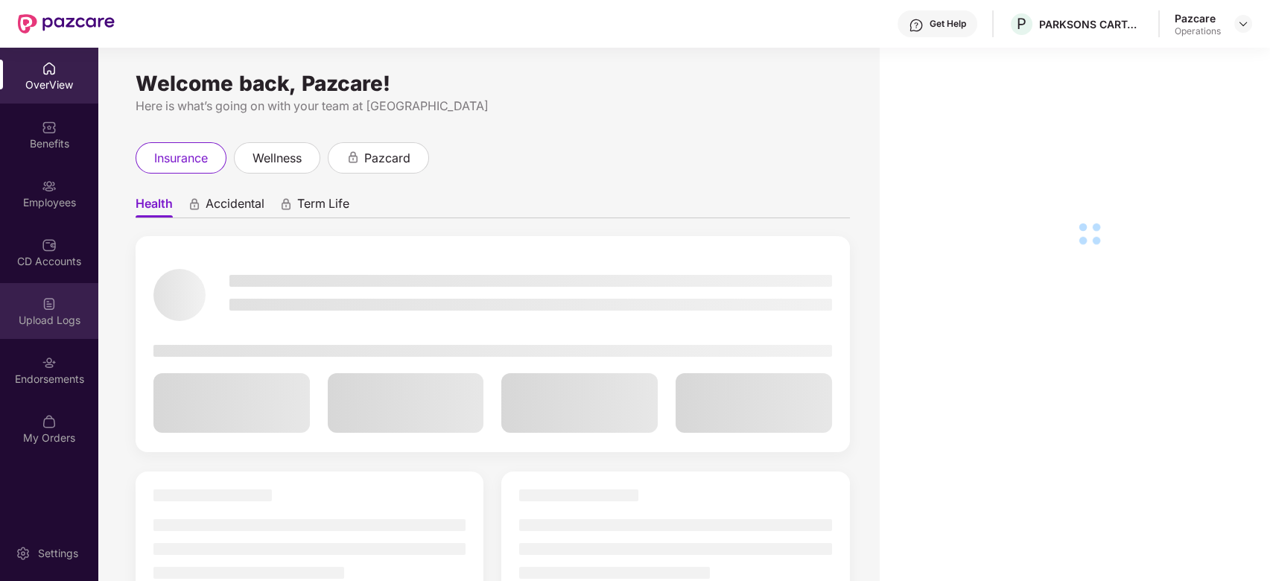
click at [40, 311] on div "Upload Logs" at bounding box center [49, 311] width 98 height 56
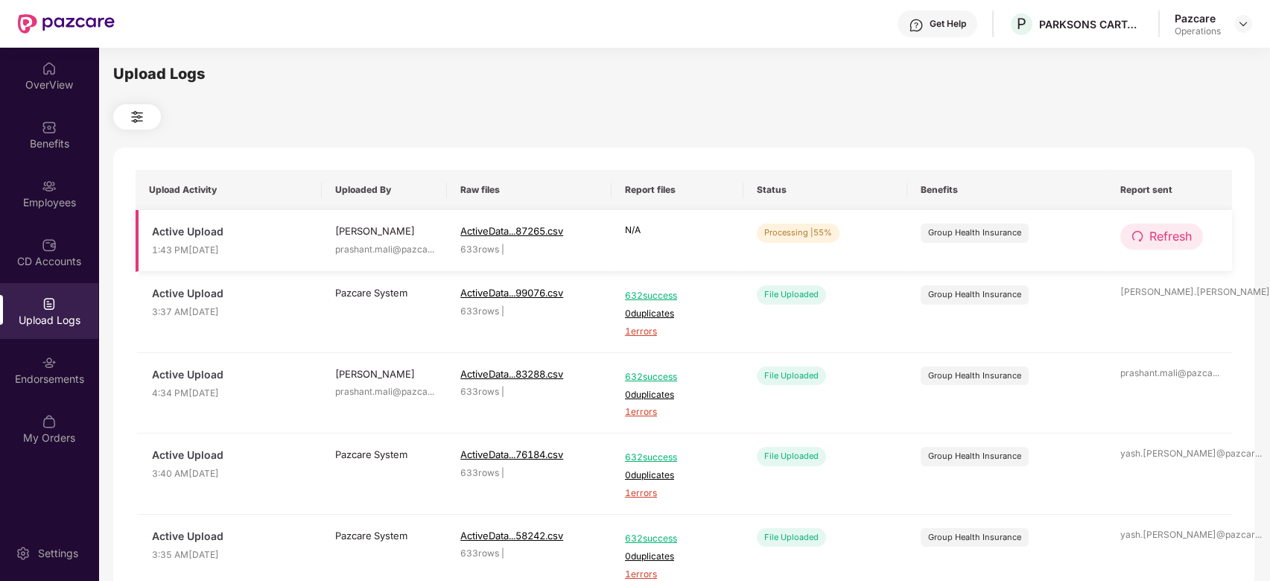
click at [1175, 229] on span "Refresh" at bounding box center [1171, 236] width 42 height 19
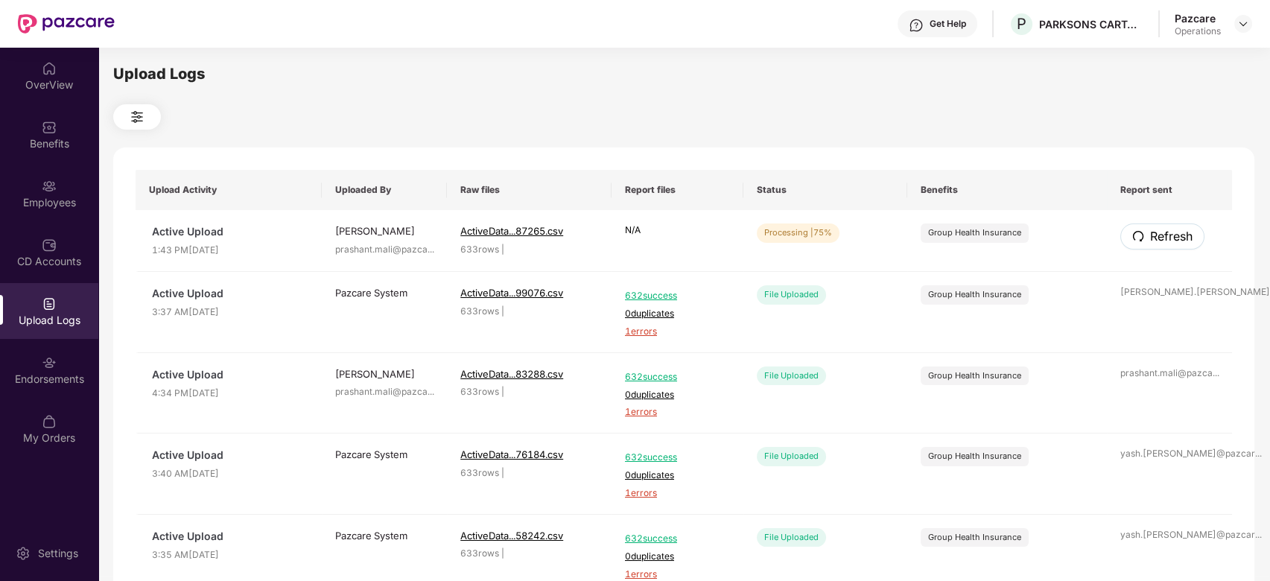
click at [1175, 229] on span "Refresh" at bounding box center [1171, 236] width 42 height 19
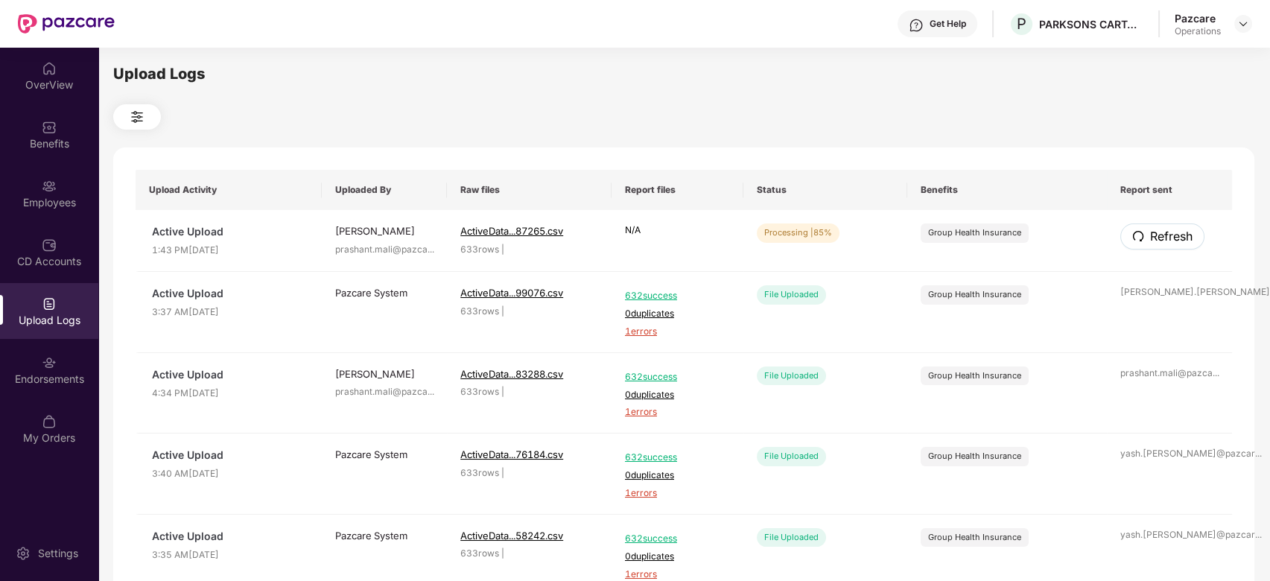
click at [1175, 229] on span "Refresh" at bounding box center [1171, 236] width 42 height 19
click at [1163, 243] on span "Refresh" at bounding box center [1171, 236] width 42 height 19
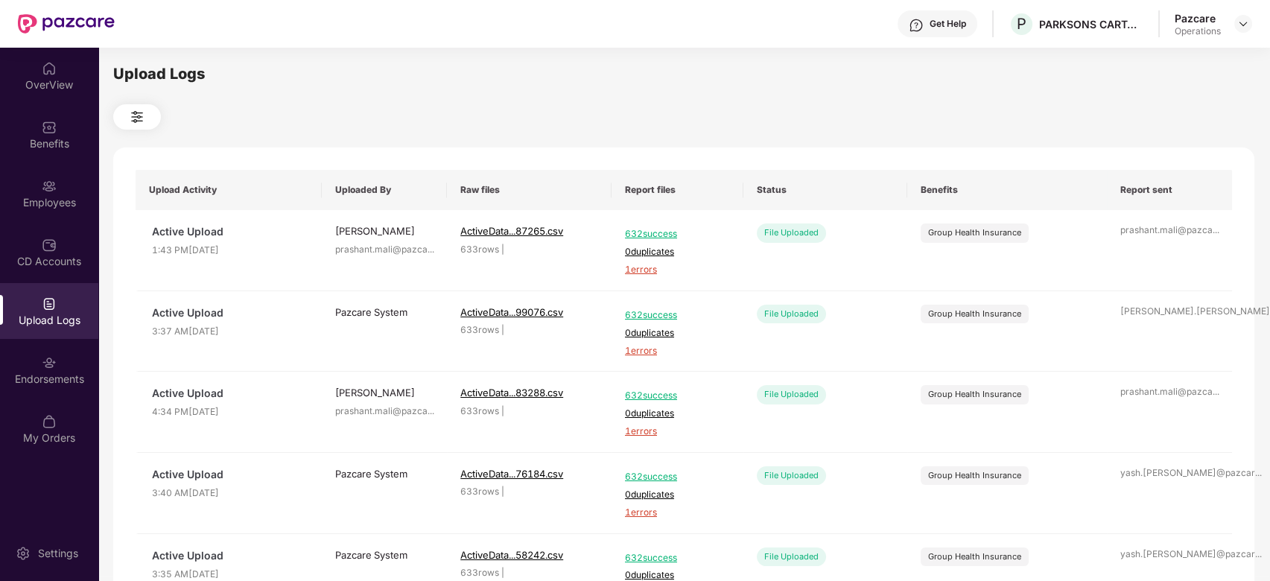
click at [20, 300] on div "Upload Logs" at bounding box center [49, 311] width 98 height 56
click at [39, 200] on div "Employees" at bounding box center [49, 202] width 98 height 15
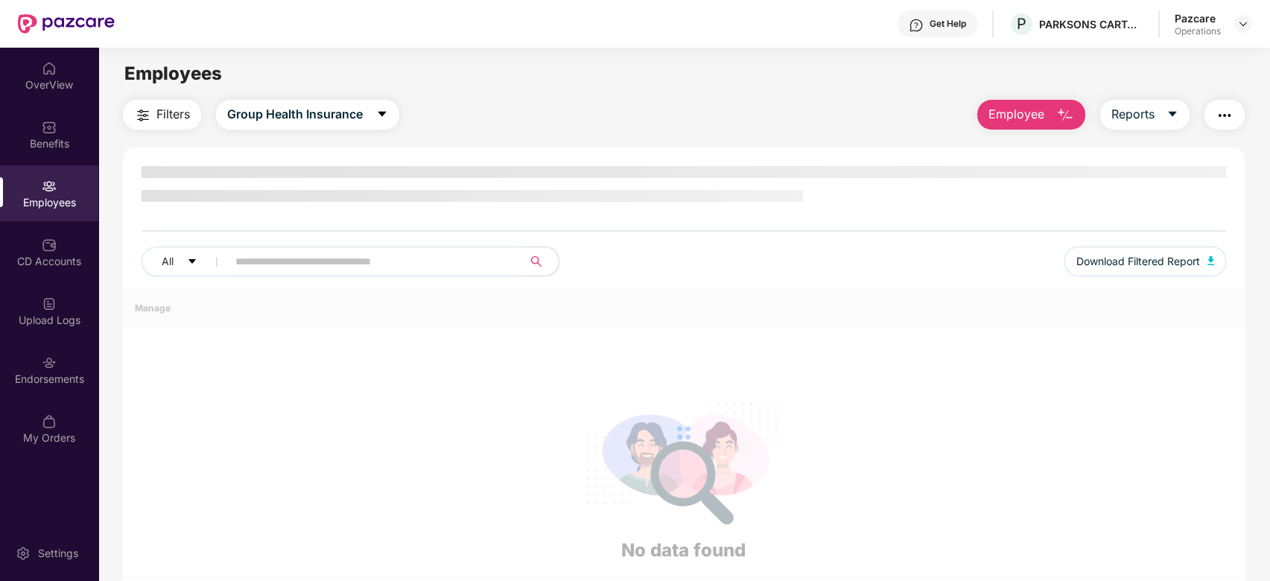
click at [176, 122] on span "Filters" at bounding box center [173, 114] width 34 height 19
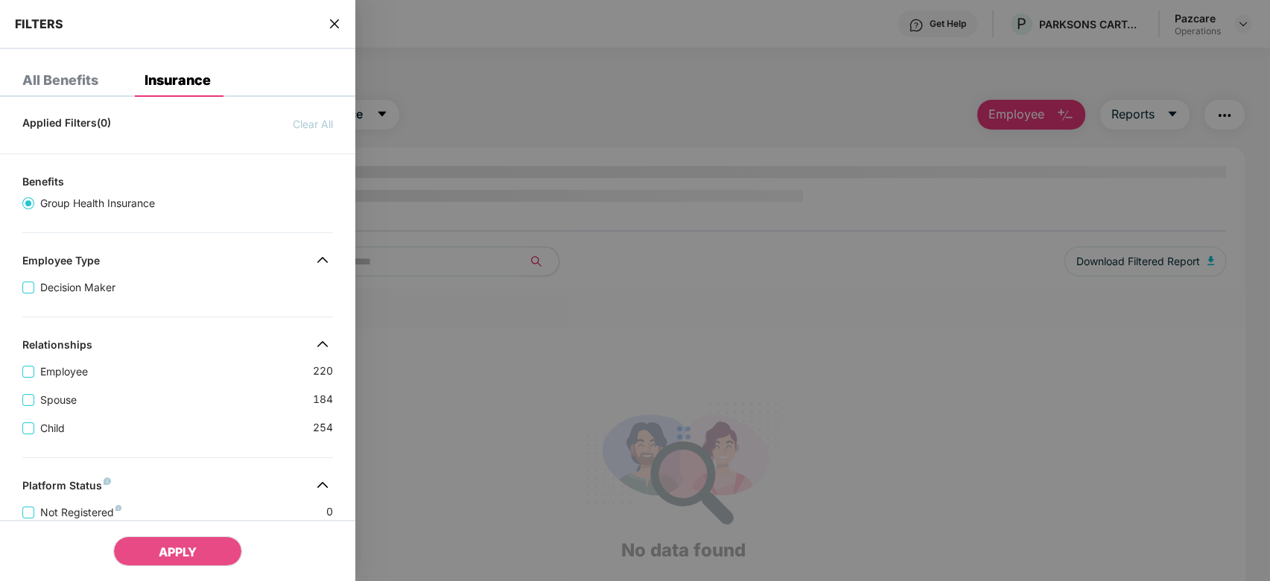
scroll to position [371, 0]
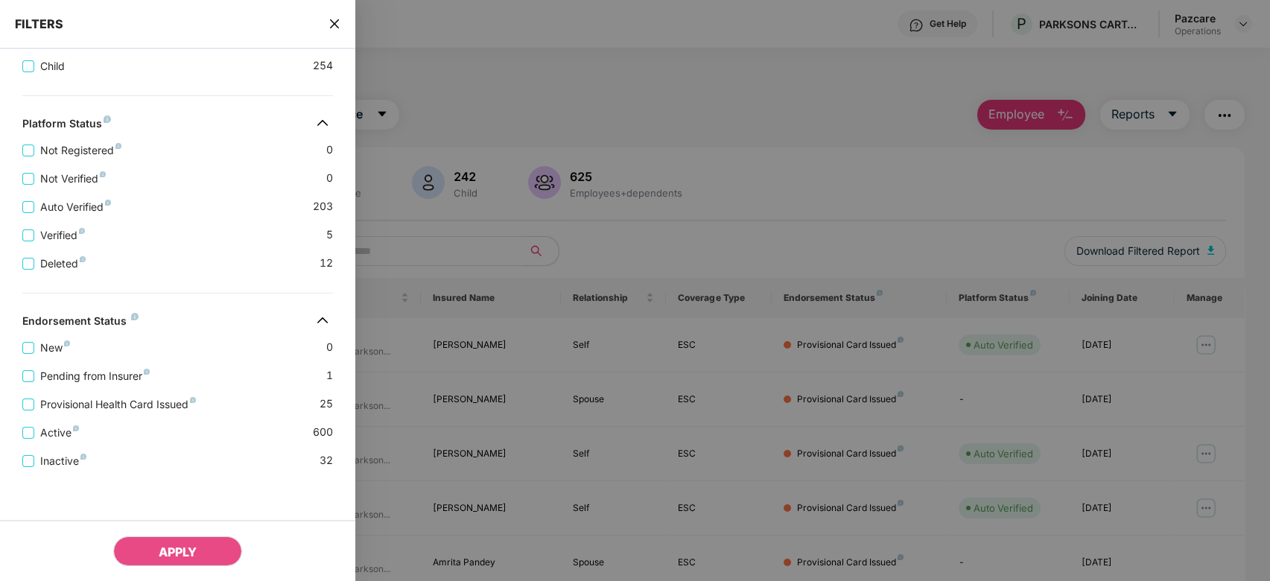
click at [333, 22] on icon "close" at bounding box center [334, 23] width 9 height 9
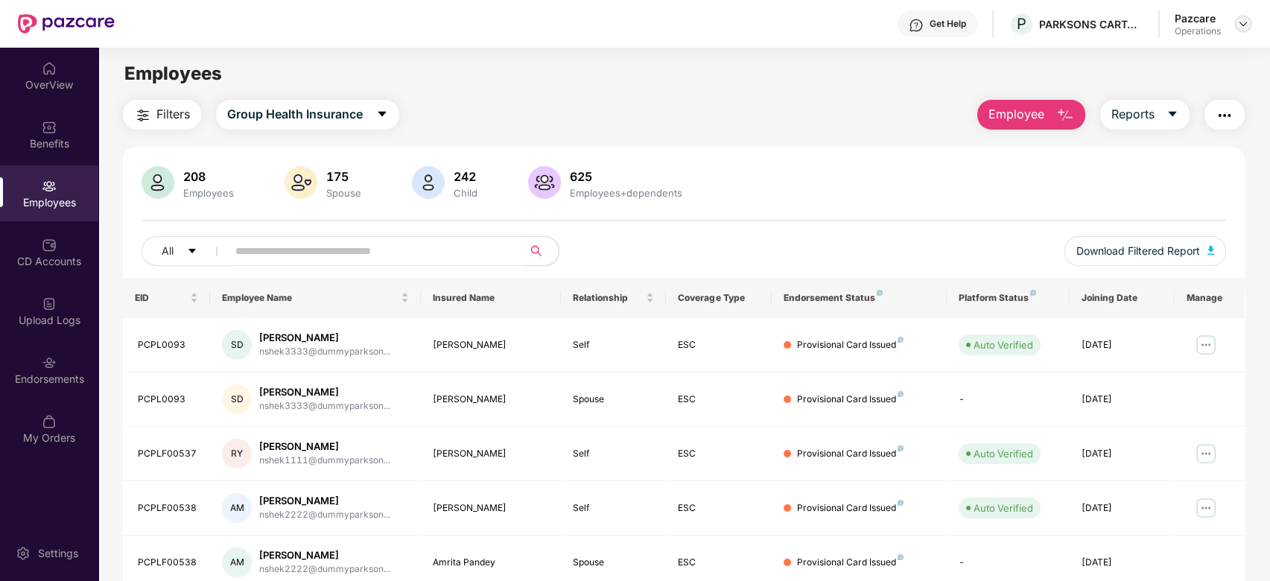
click at [1247, 25] on img at bounding box center [1244, 24] width 12 height 12
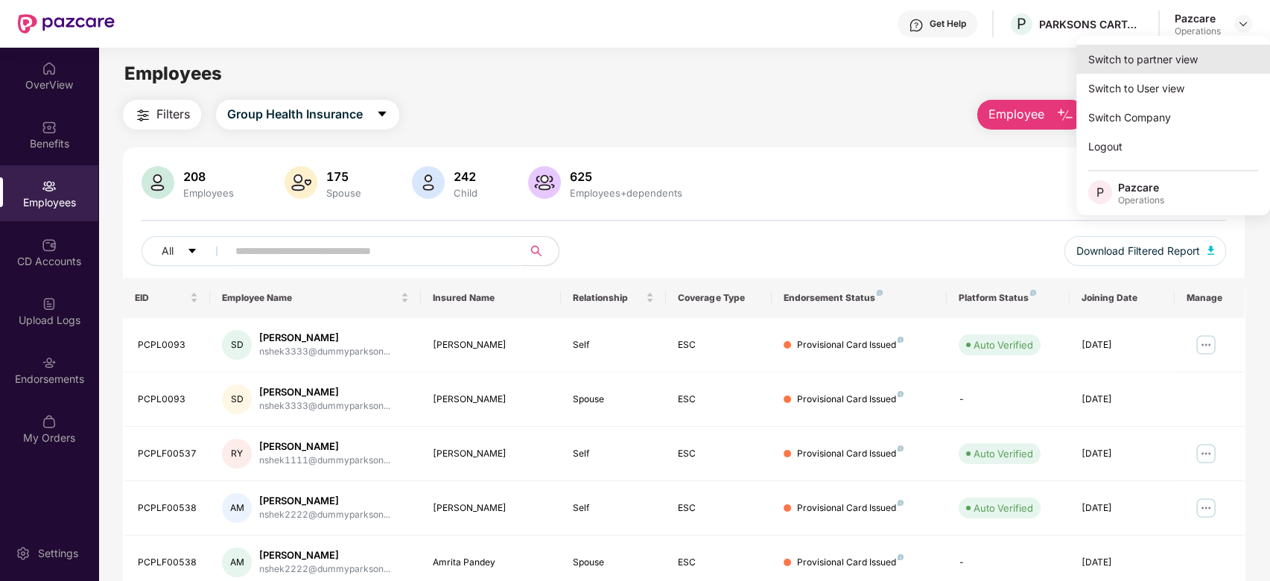
click at [1121, 57] on div "Switch to partner view" at bounding box center [1174, 59] width 194 height 29
